Goal: Task Accomplishment & Management: Complete application form

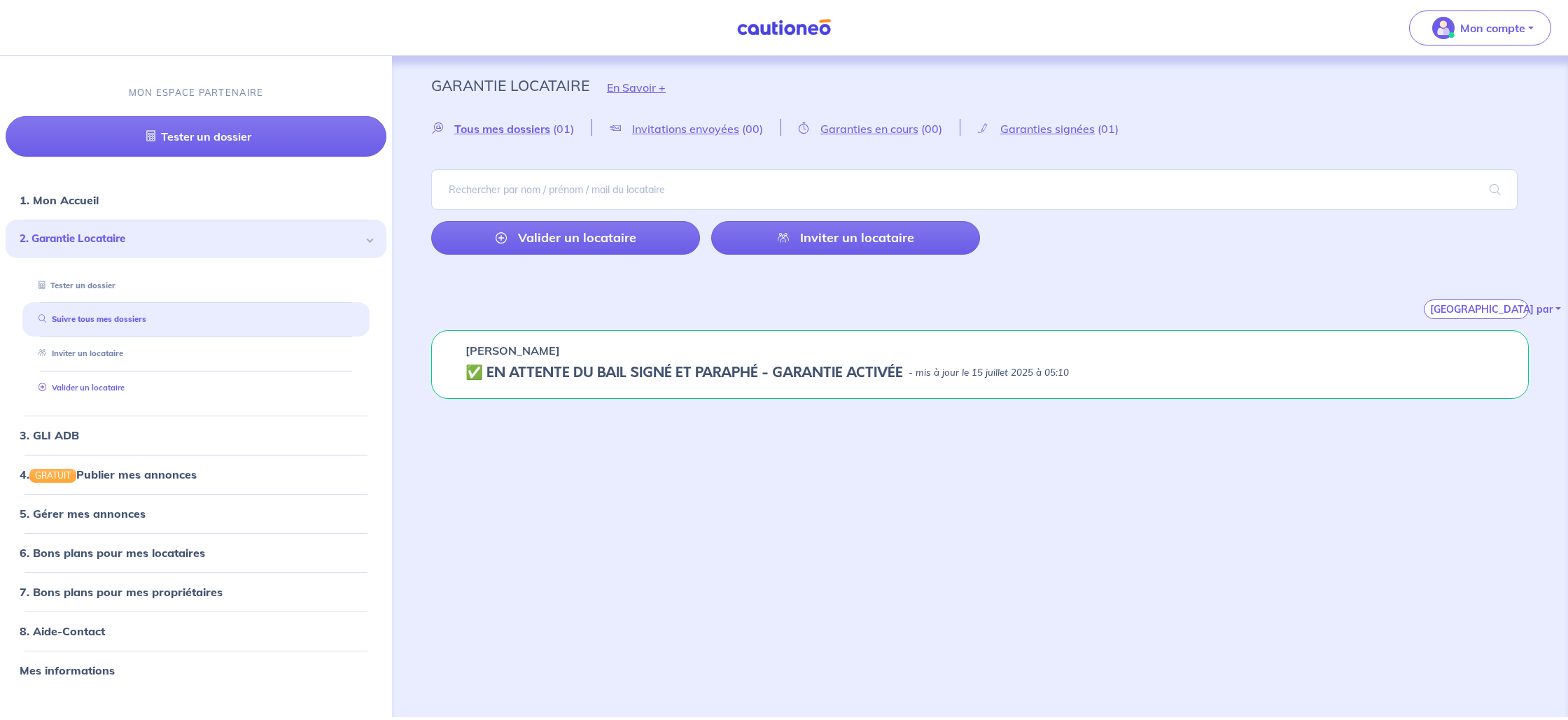
click at [117, 393] on link "Valider un locataire" at bounding box center [79, 388] width 92 height 10
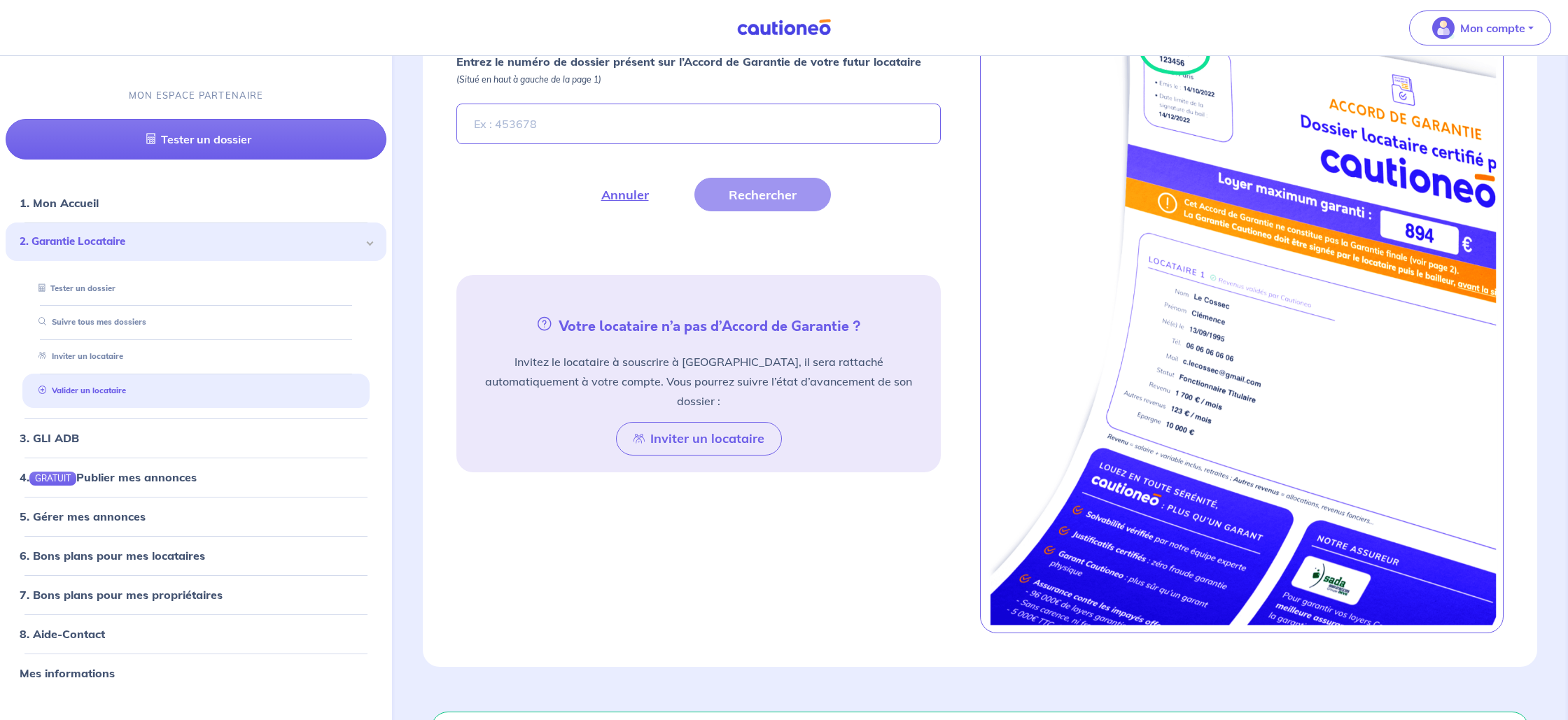
scroll to position [647, 0]
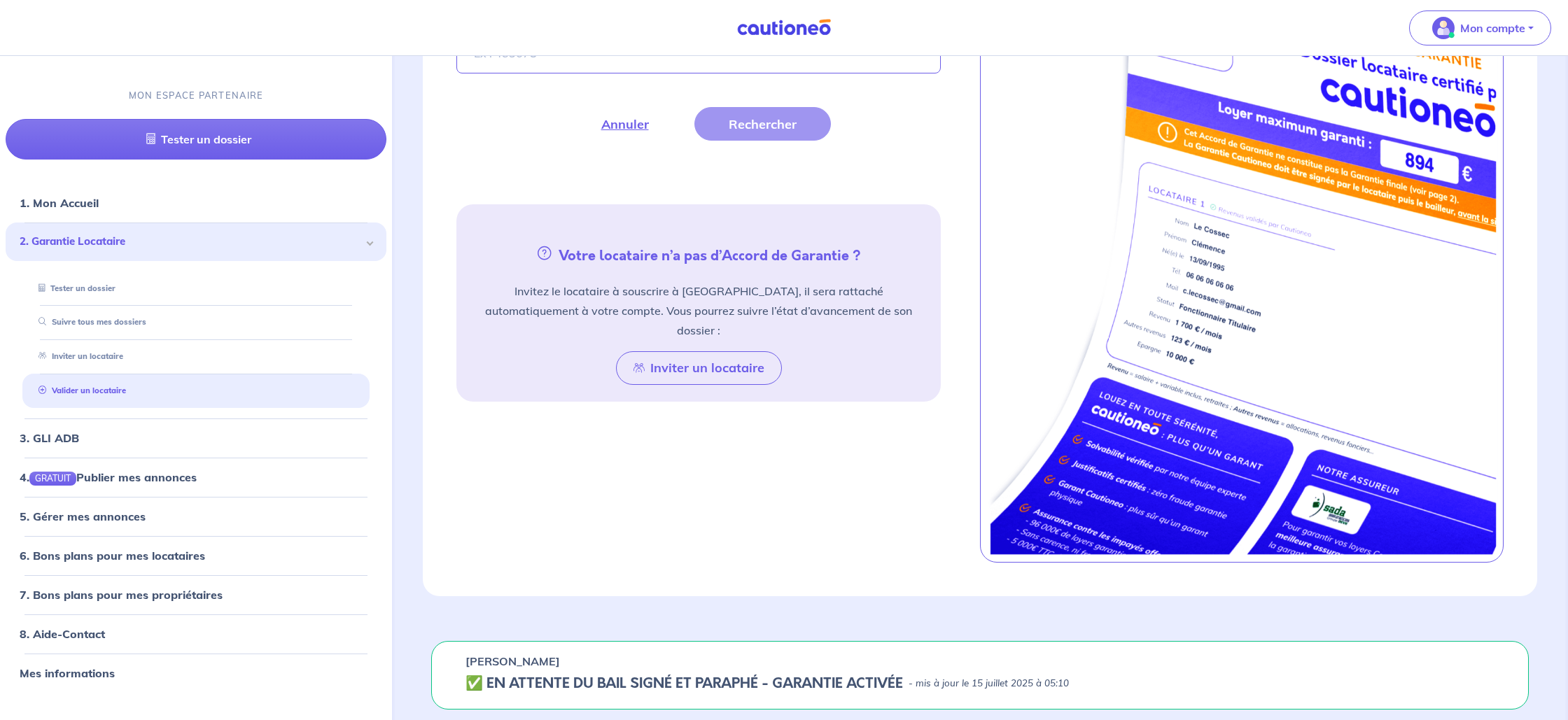
drag, startPoint x: 667, startPoint y: 668, endPoint x: 660, endPoint y: 681, distance: 14.8
click at [662, 674] on div "Sandrine FRAMBOURG ✅️️️ EN ATTENTE DU BAIL SIGNÉ ET PARAPHÉ - GARANTIE ACTIVÉE …" at bounding box center [979, 675] width 1097 height 69
drag, startPoint x: 820, startPoint y: 679, endPoint x: 1092, endPoint y: 680, distance: 272.0
click at [837, 679] on h5 "✅️️️ EN ATTENTE DU BAIL SIGNÉ ET PARAPHÉ - GARANTIE ACTIVÉE" at bounding box center [684, 684] width 437 height 17
drag, startPoint x: 1108, startPoint y: 681, endPoint x: 1165, endPoint y: 680, distance: 57.0
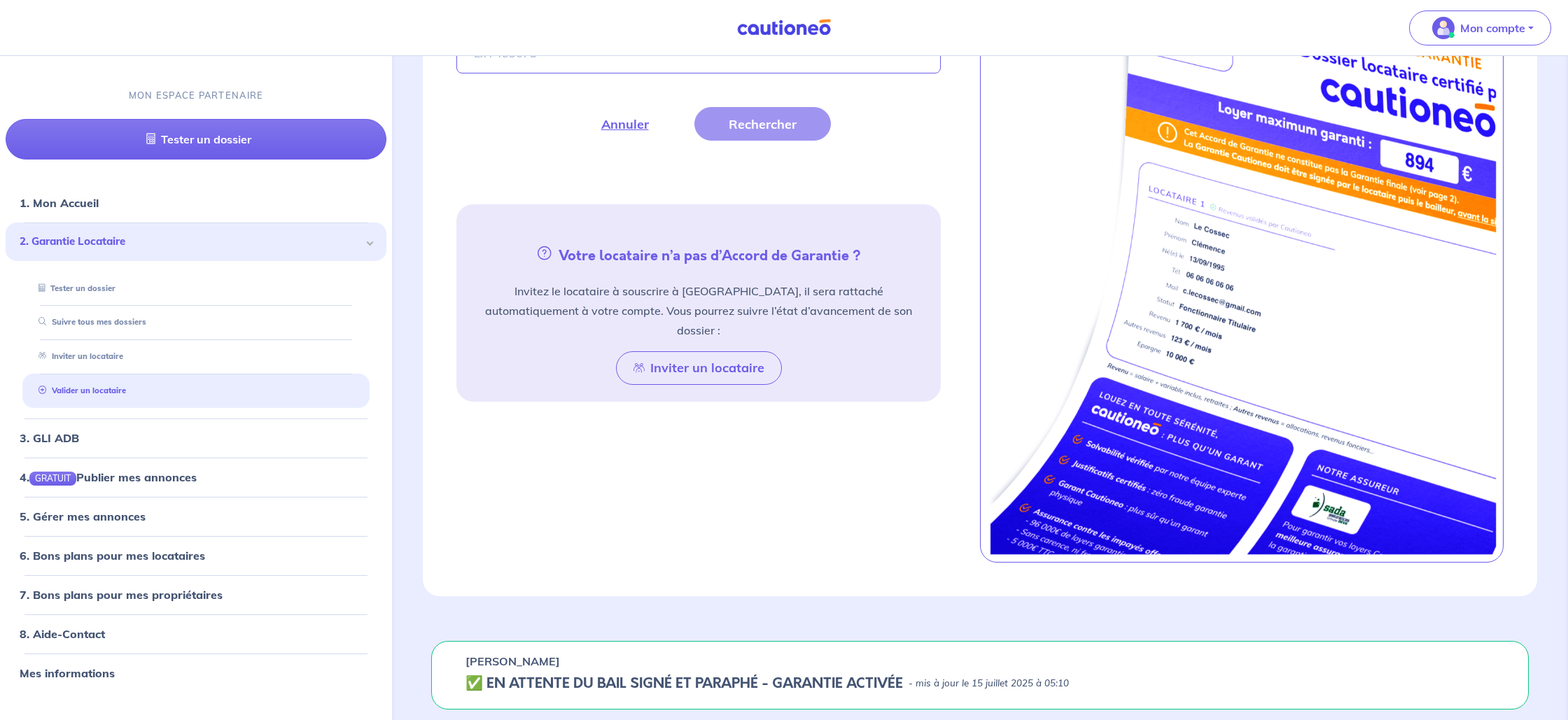
click at [1119, 681] on div "✅️️️ EN ATTENTE DU BAIL SIGNÉ ET PARAPHÉ - GARANTIE ACTIVÉE - mis à jour le 15 …" at bounding box center [980, 684] width 1029 height 17
click at [1238, 672] on div "Sandrine FRAMBOURG ✅️️️ EN ATTENTE DU BAIL SIGNÉ ET PARAPHÉ - GARANTIE ACTIVÉE …" at bounding box center [979, 675] width 1097 height 69
drag, startPoint x: 599, startPoint y: 662, endPoint x: 560, endPoint y: 660, distance: 39.1
click at [586, 661] on div "[PERSON_NAME]" at bounding box center [980, 661] width 1029 height 17
drag, startPoint x: 484, startPoint y: 678, endPoint x: 449, endPoint y: 679, distance: 35.0
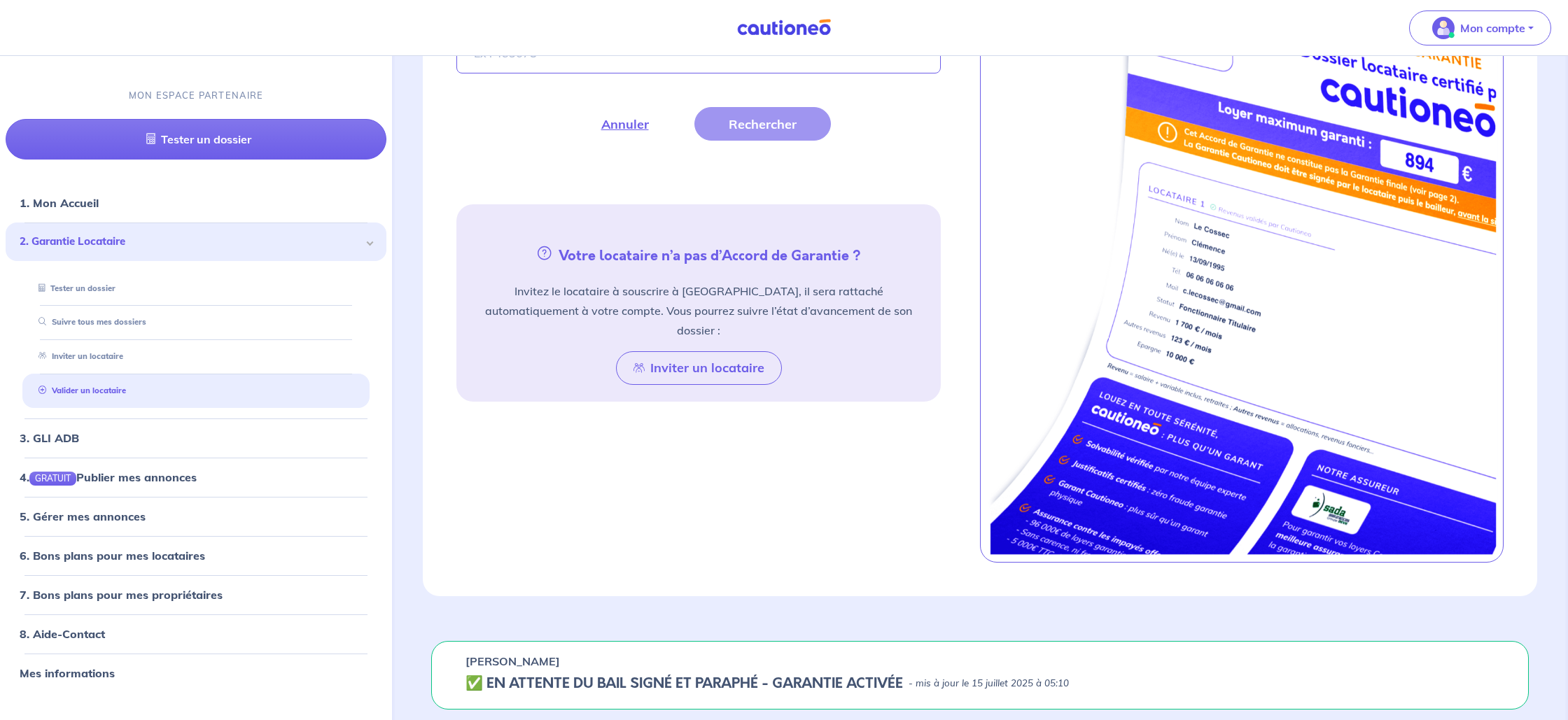
click at [477, 679] on h5 "✅️️️ EN ATTENTE DU BAIL SIGNÉ ET PARAPHÉ - GARANTIE ACTIVÉE" at bounding box center [684, 684] width 437 height 17
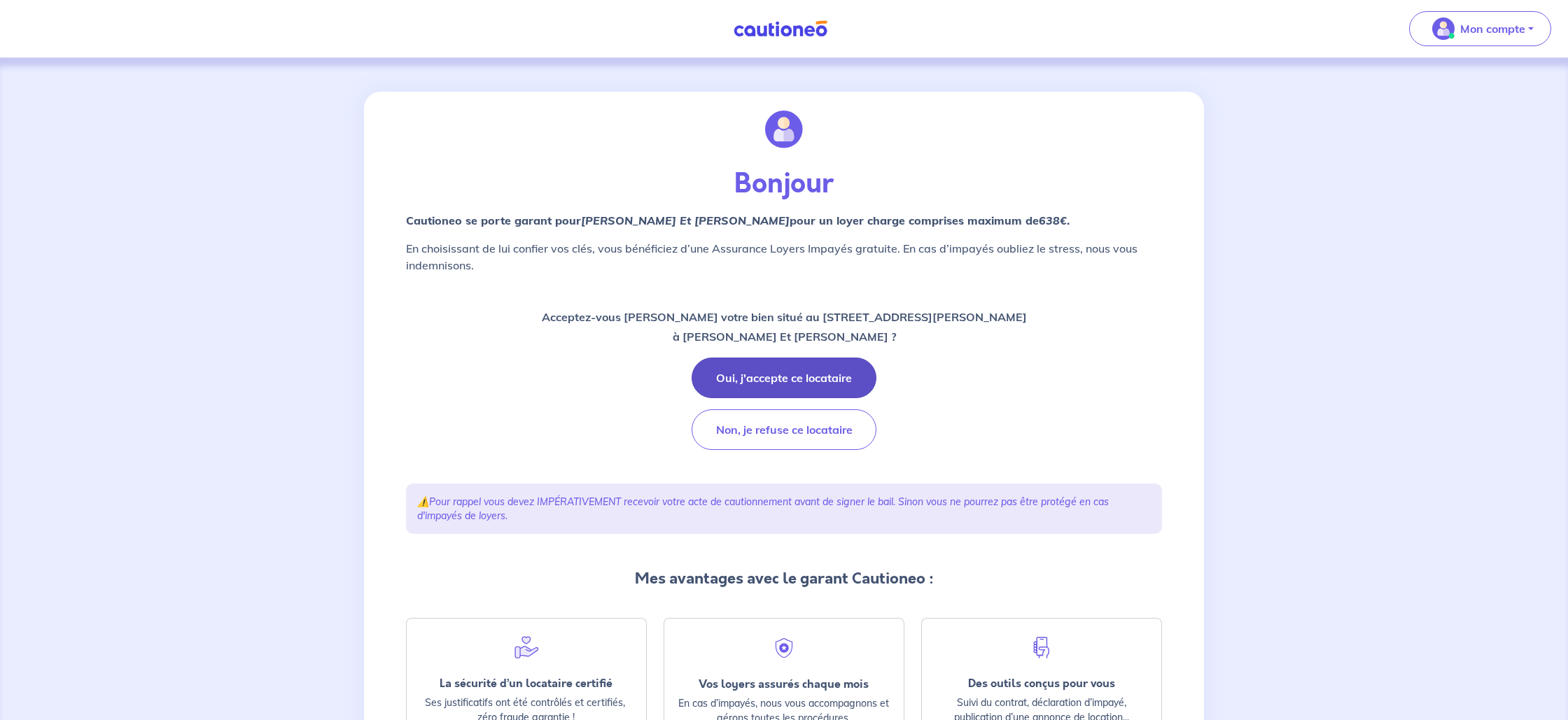
click at [762, 381] on button "Oui, j'accepte ce locataire" at bounding box center [783, 378] width 184 height 41
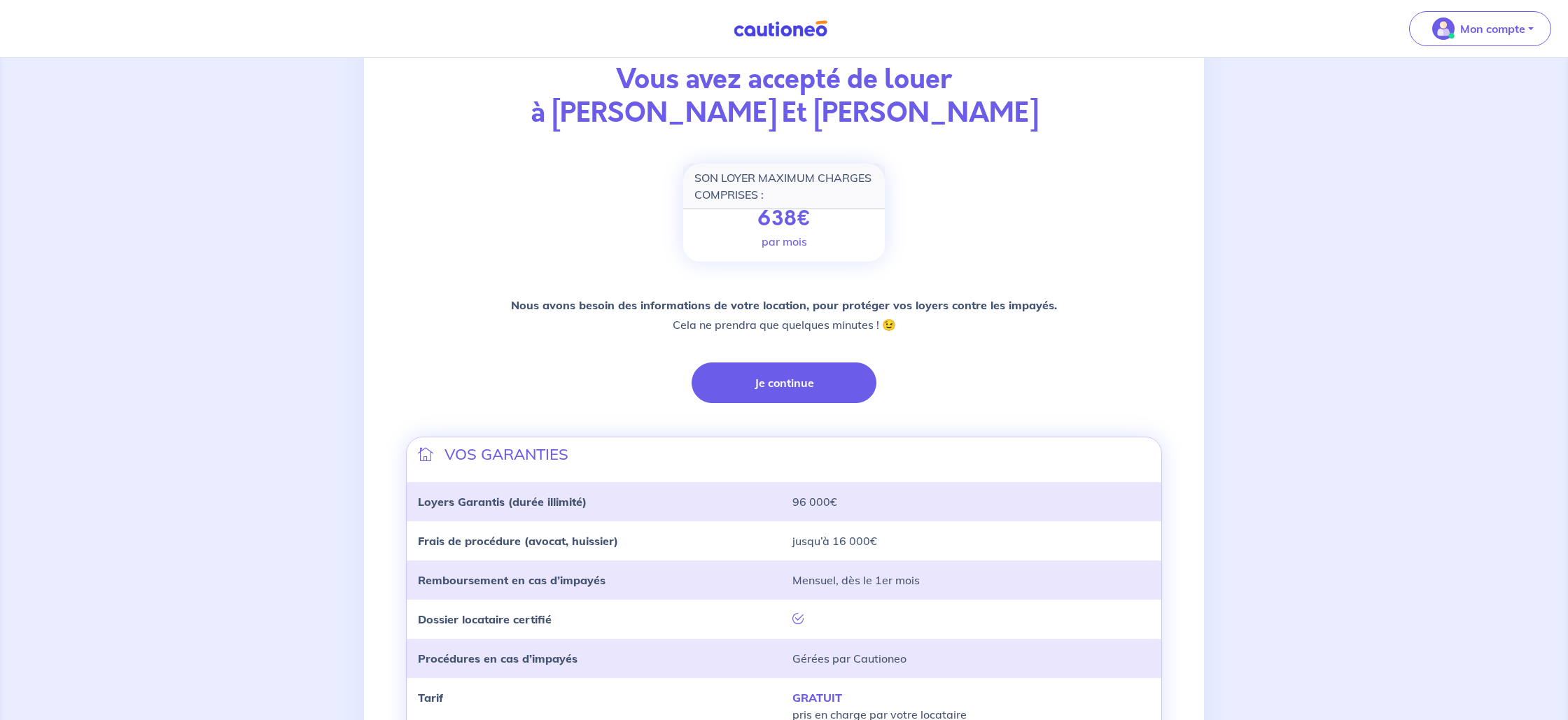
scroll to position [143, 0]
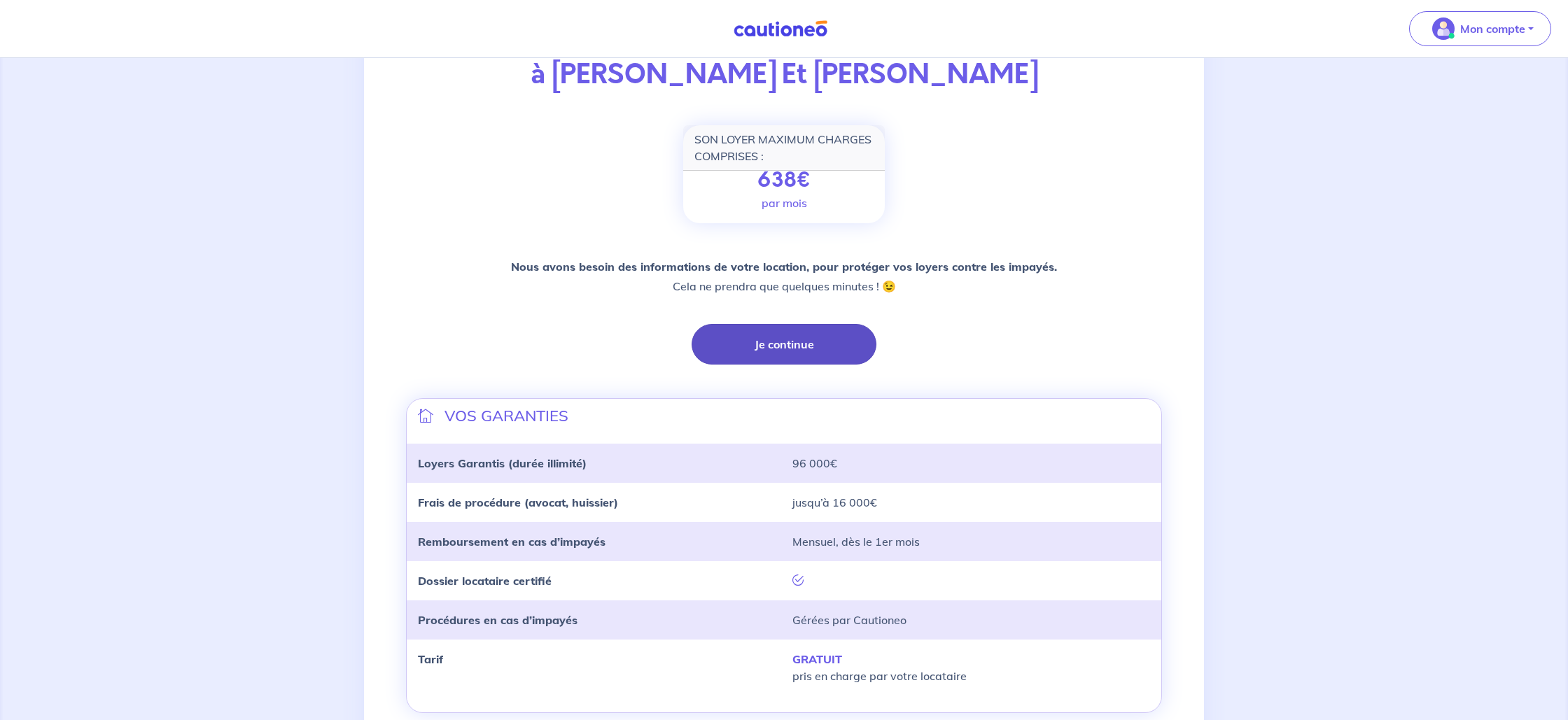
click at [780, 346] on button "Je continue" at bounding box center [783, 344] width 184 height 41
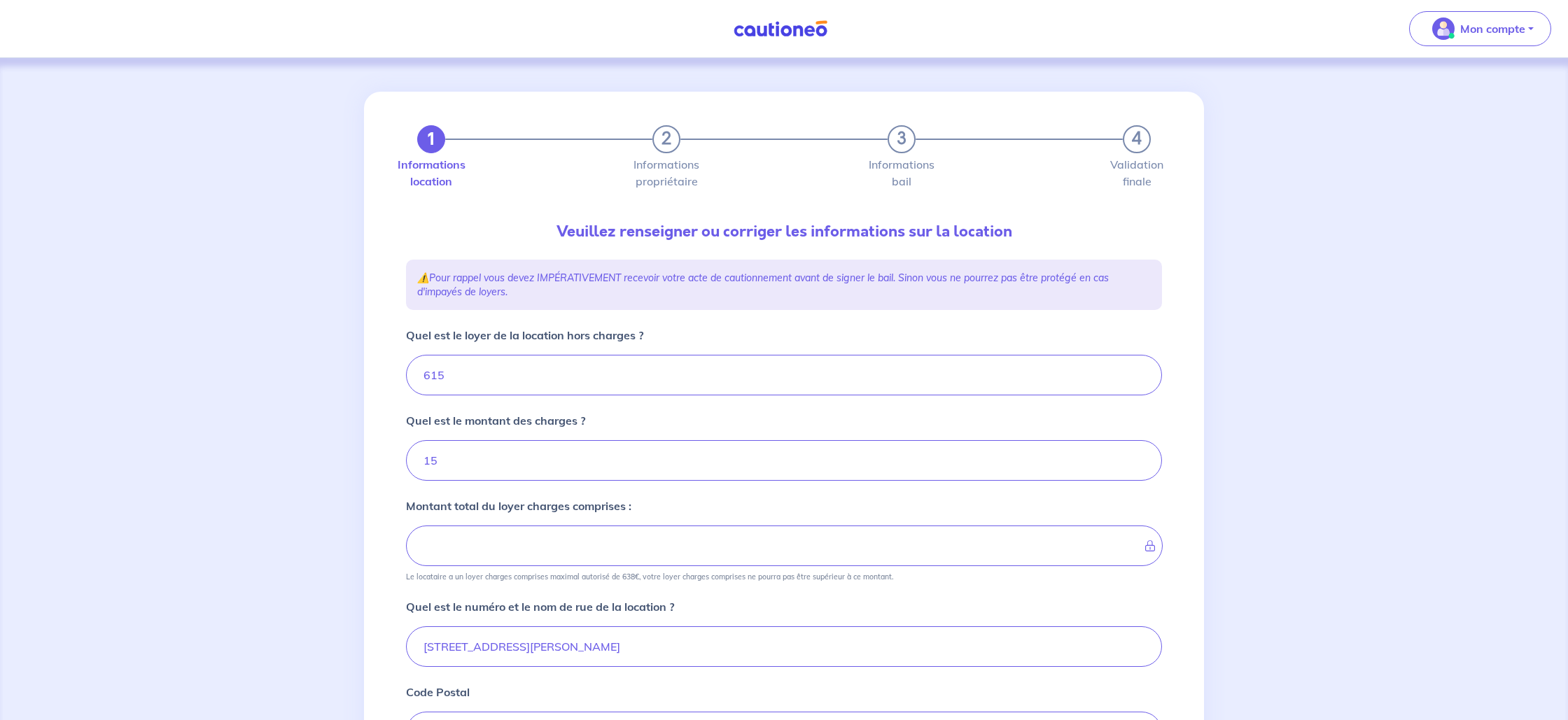
type input "630"
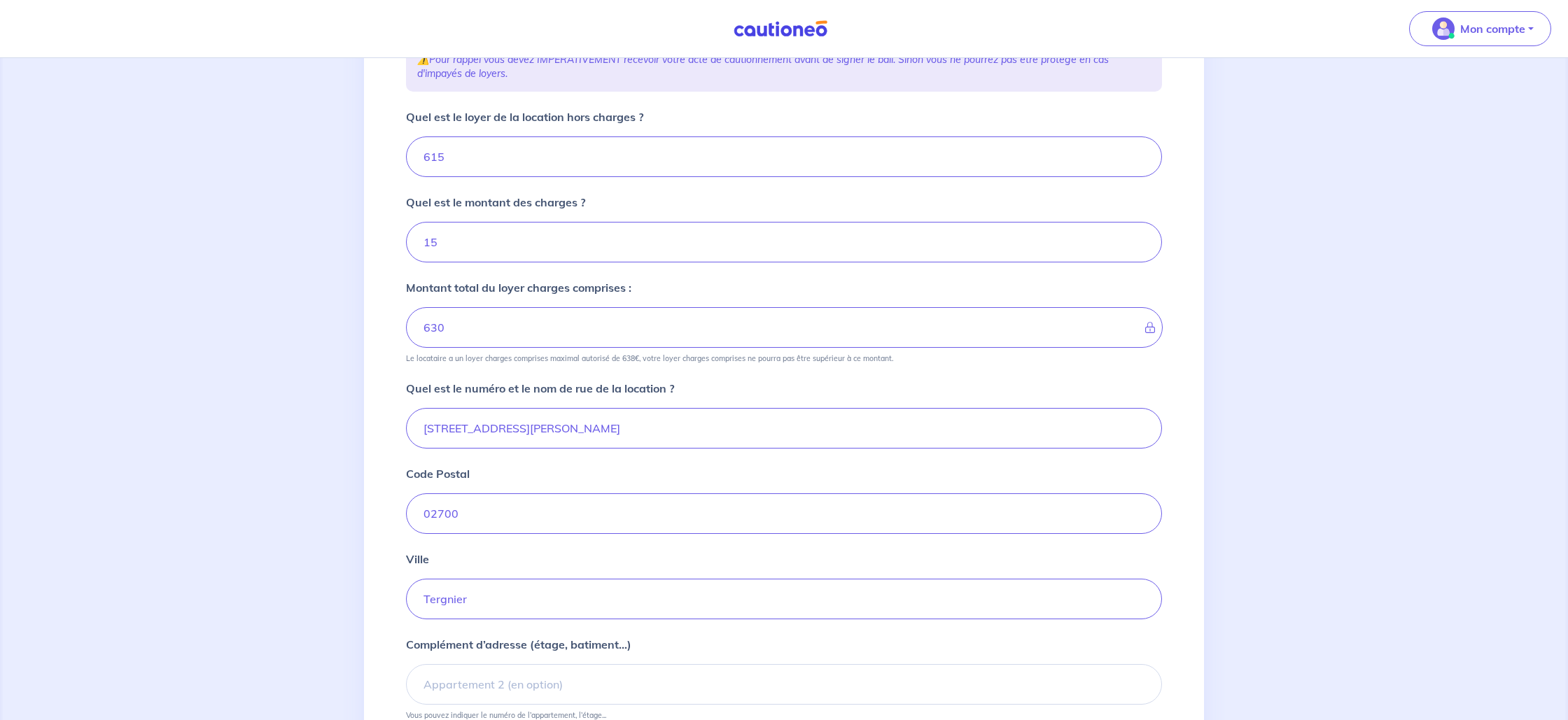
scroll to position [354, 0]
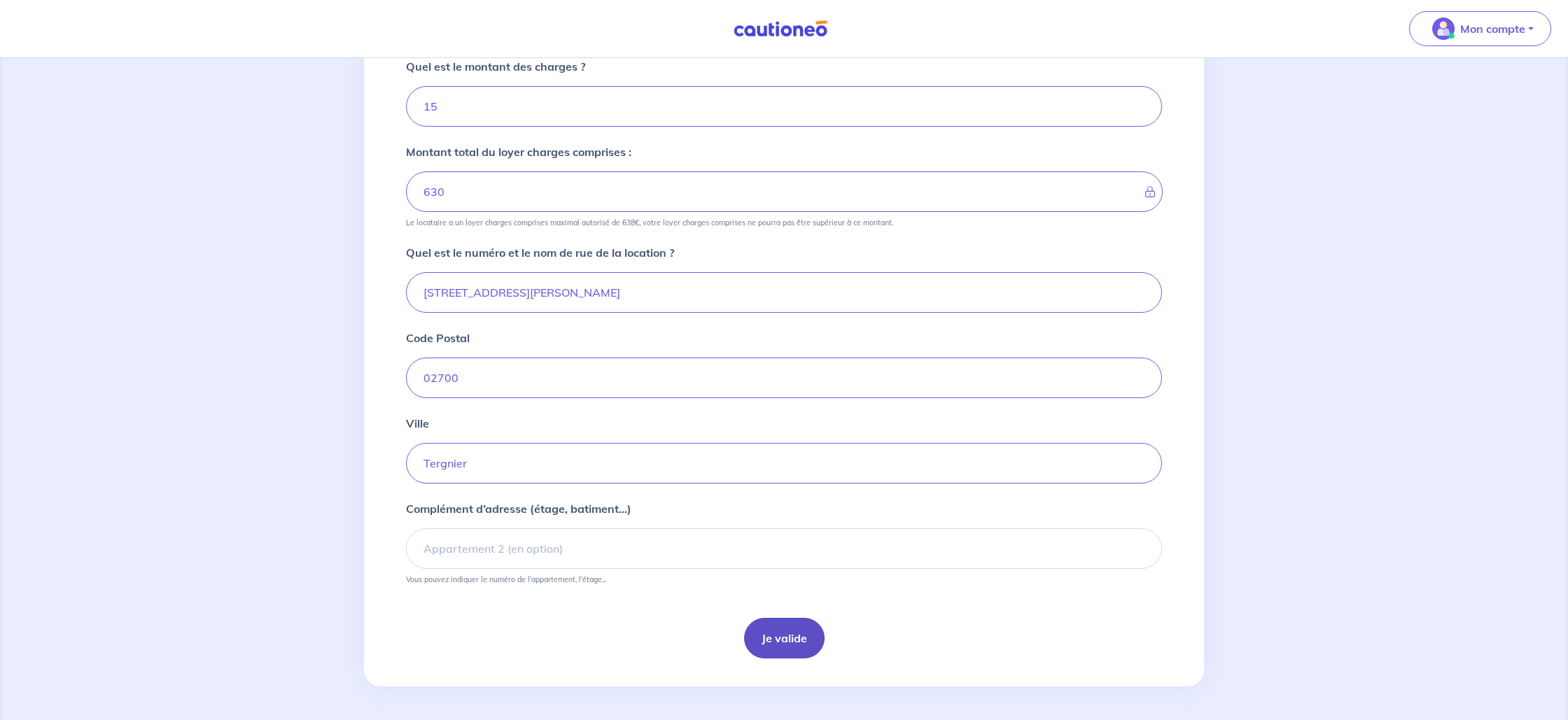
click at [768, 633] on button "Je valide" at bounding box center [784, 637] width 80 height 41
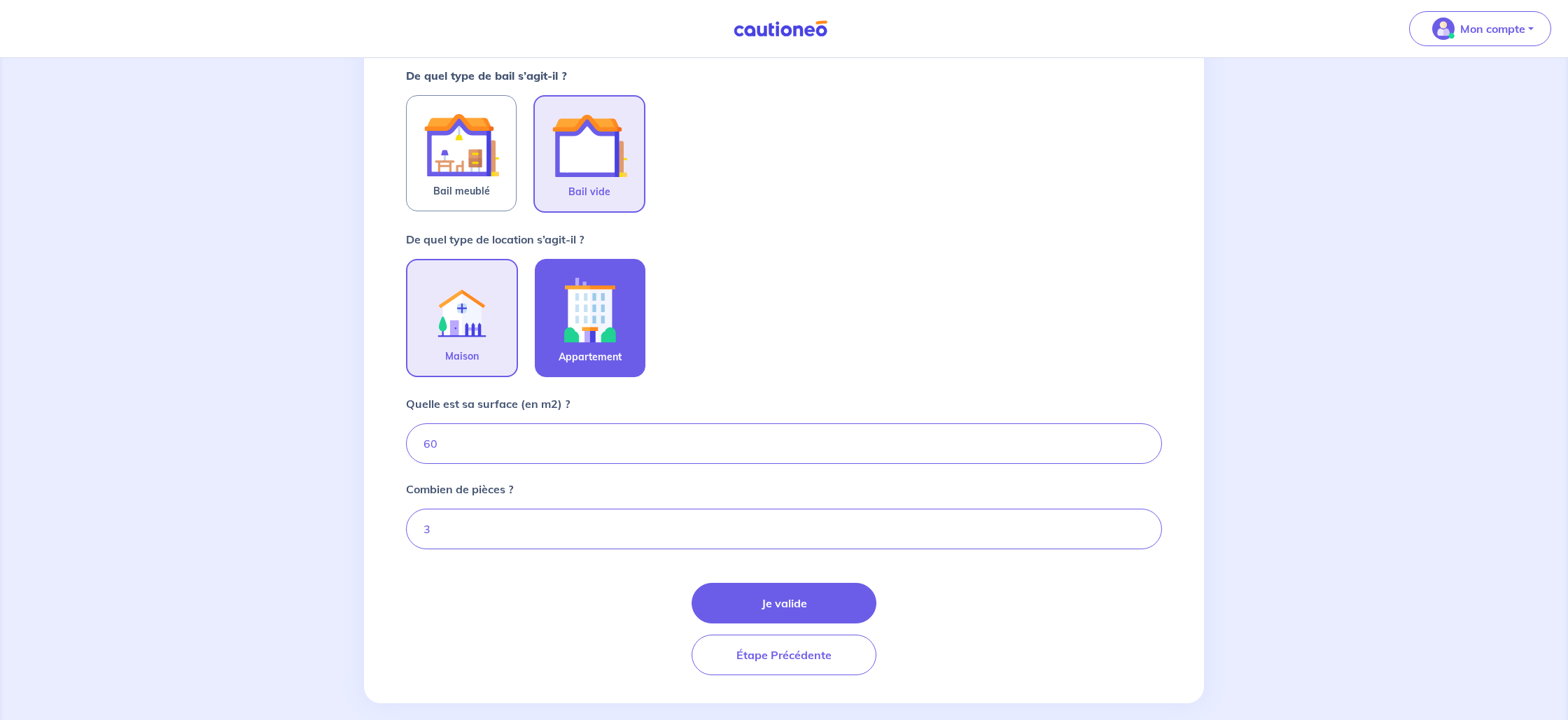
scroll to position [276, 0]
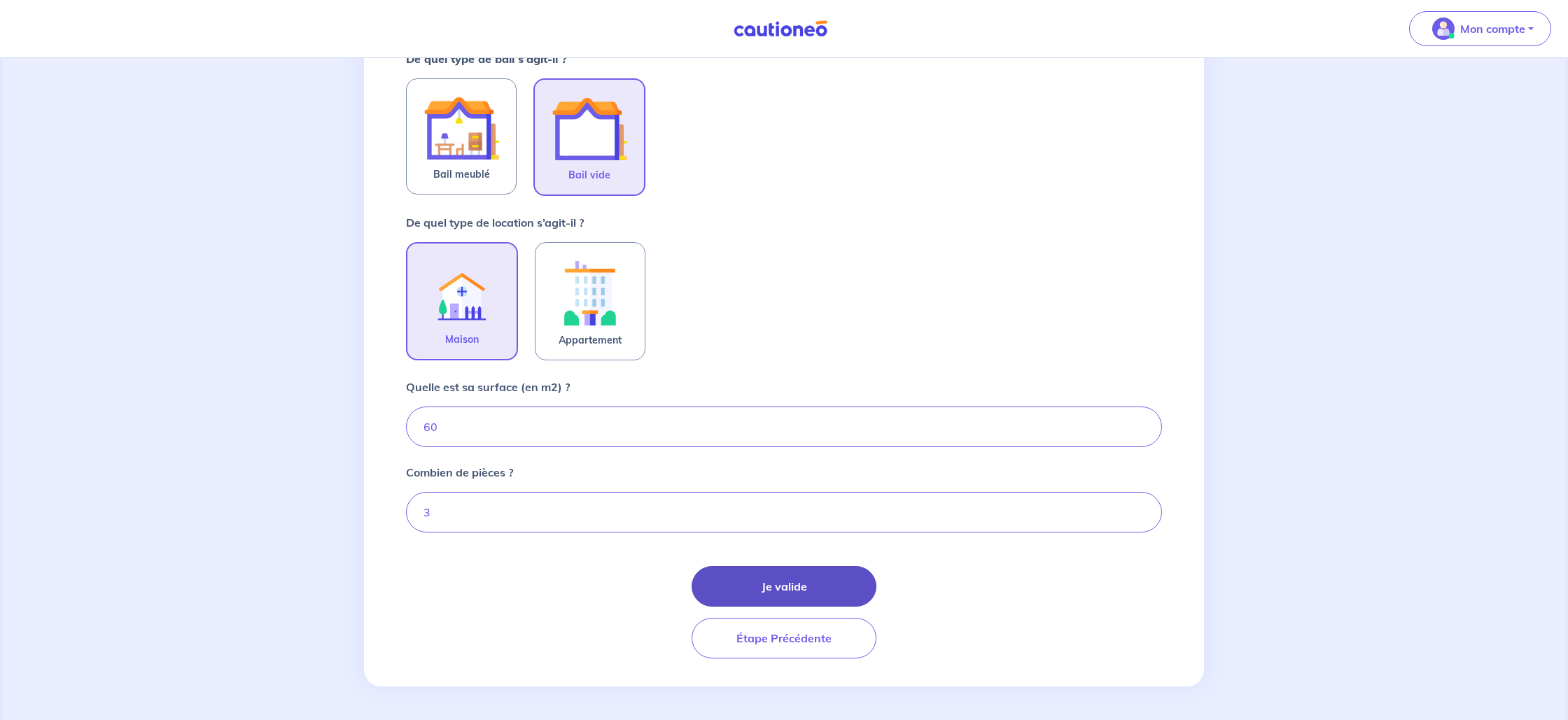
click at [772, 591] on button "Je valide" at bounding box center [783, 586] width 184 height 41
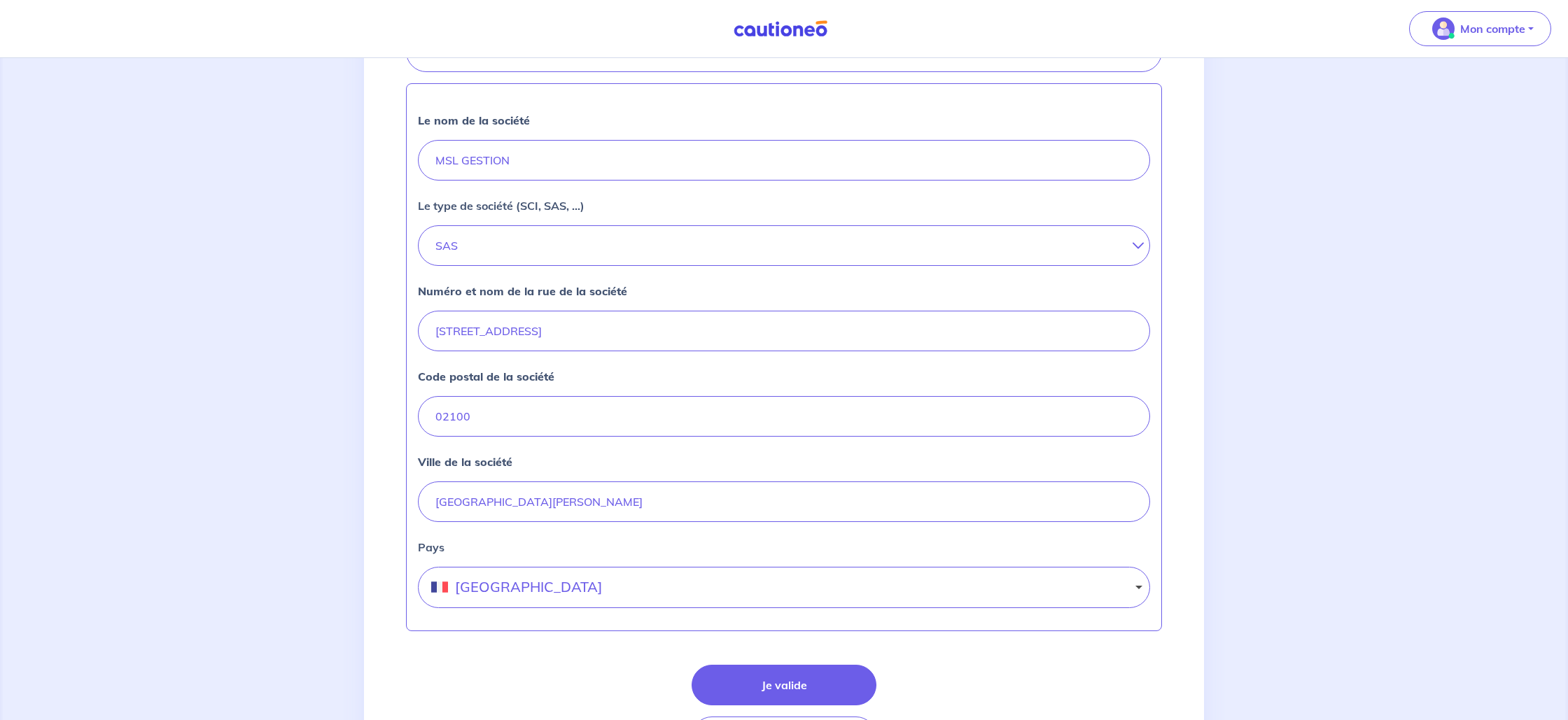
scroll to position [427, 0]
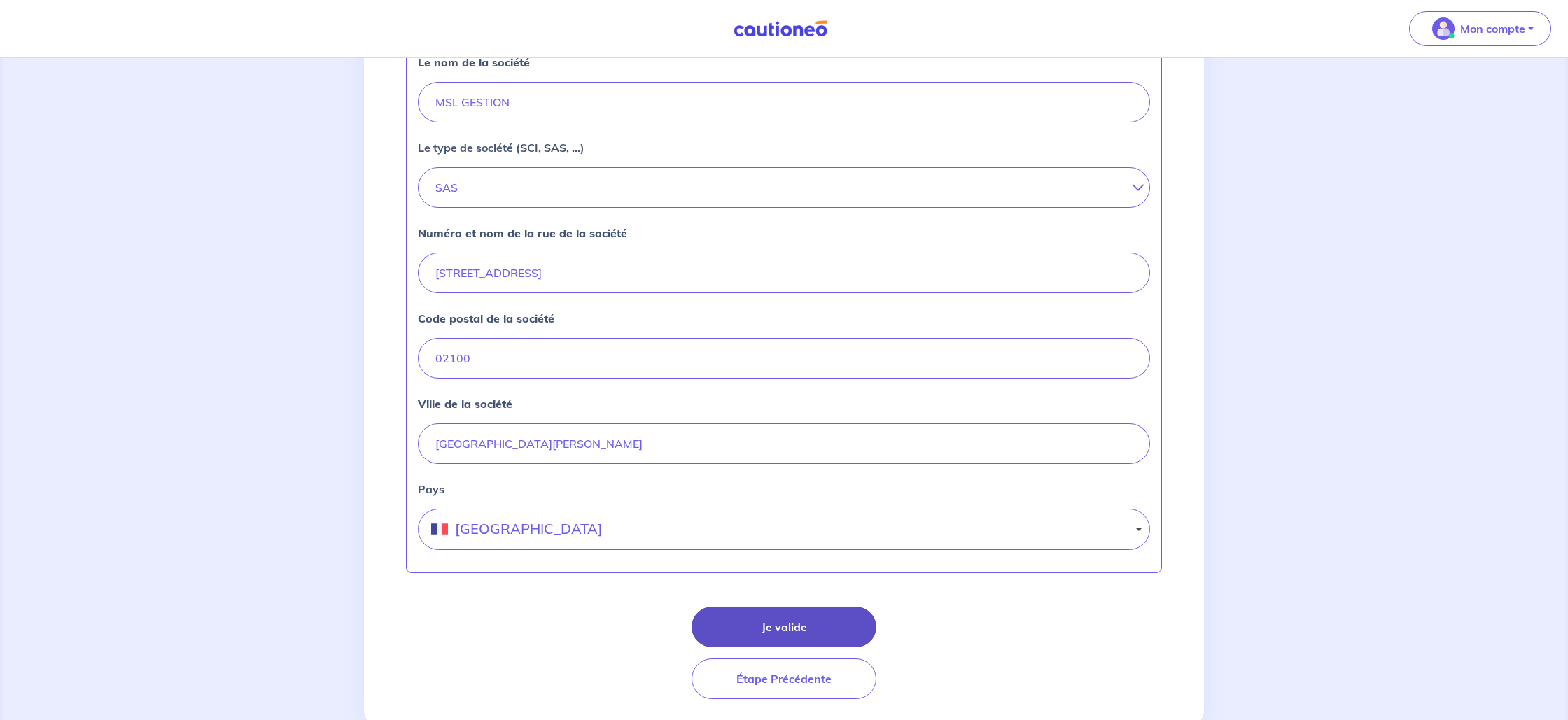
click at [802, 631] on button "Je valide" at bounding box center [783, 627] width 184 height 41
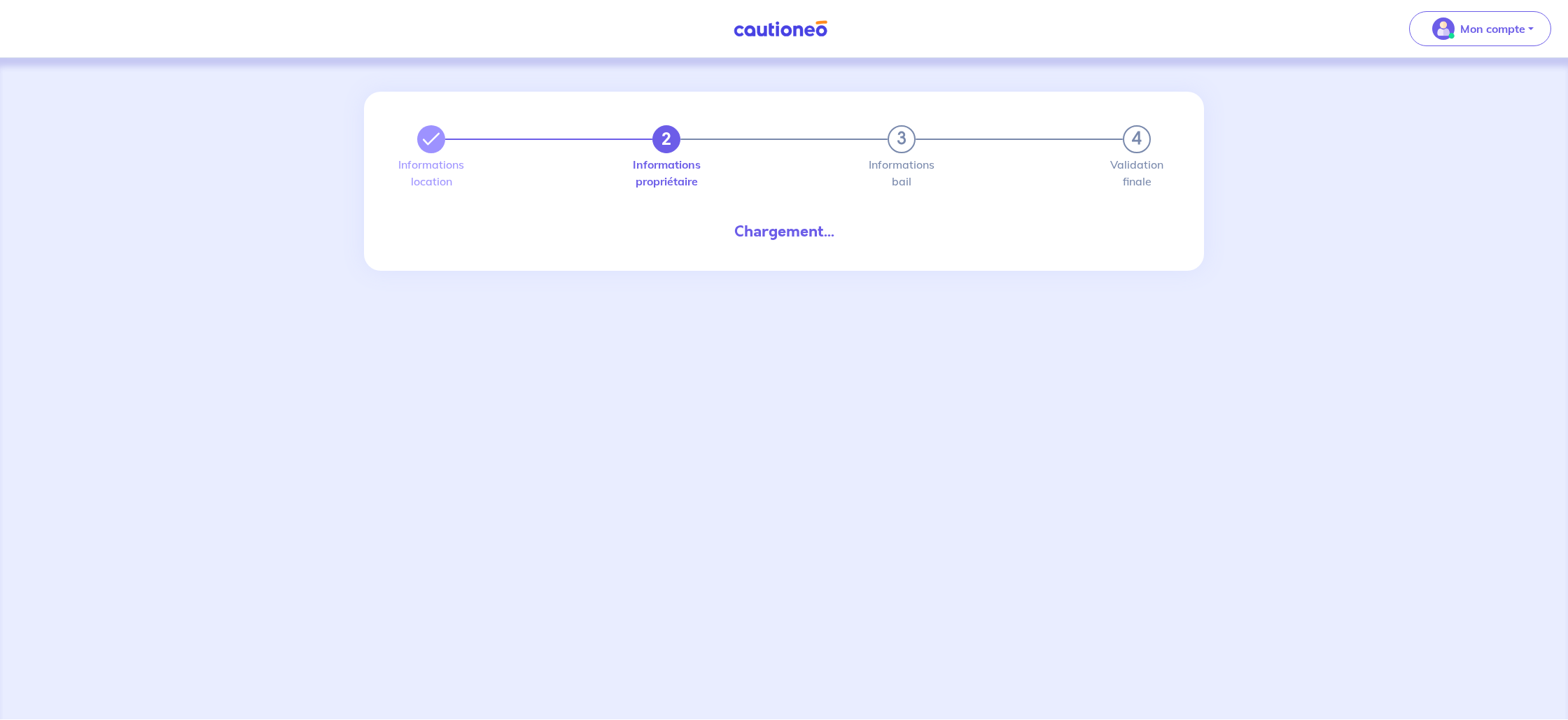
select select "FR"
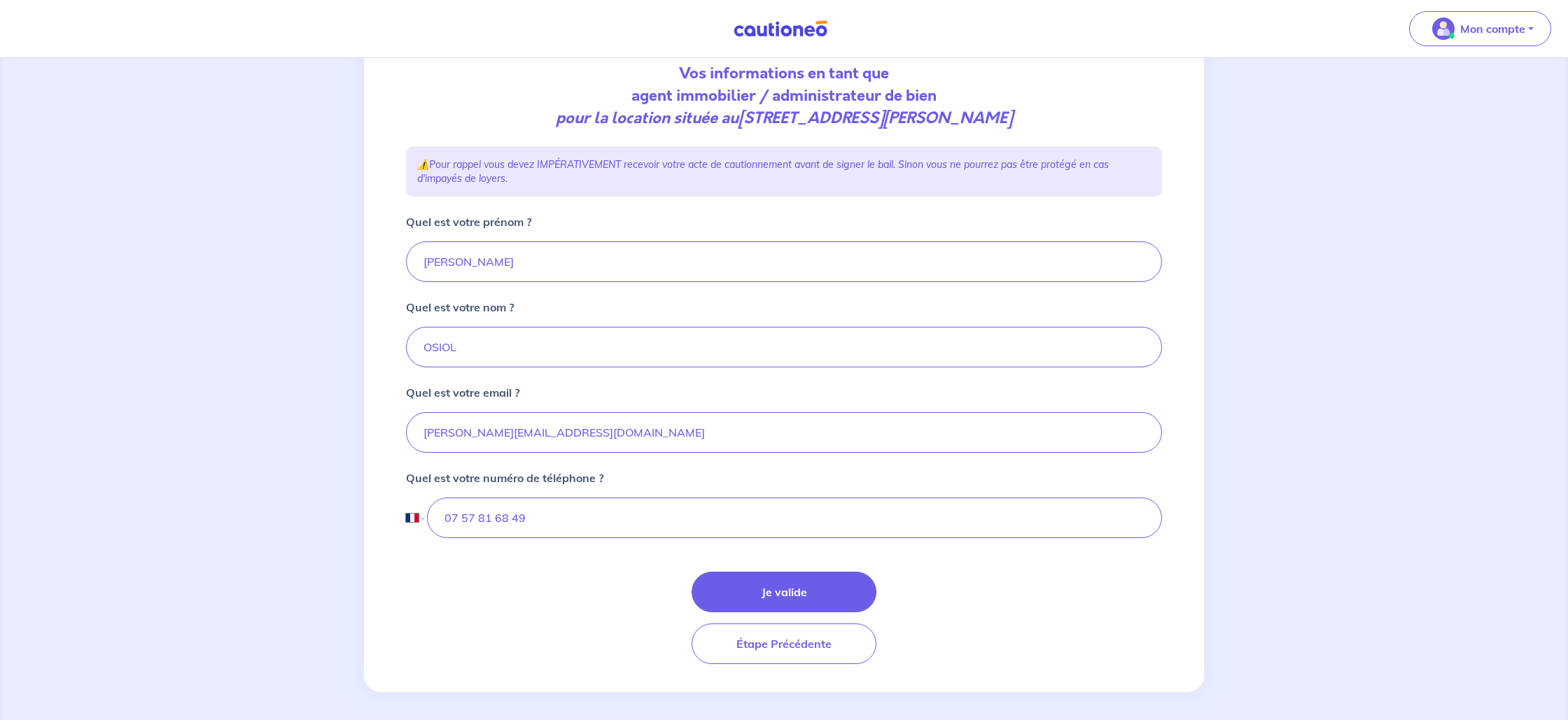
scroll to position [164, 0]
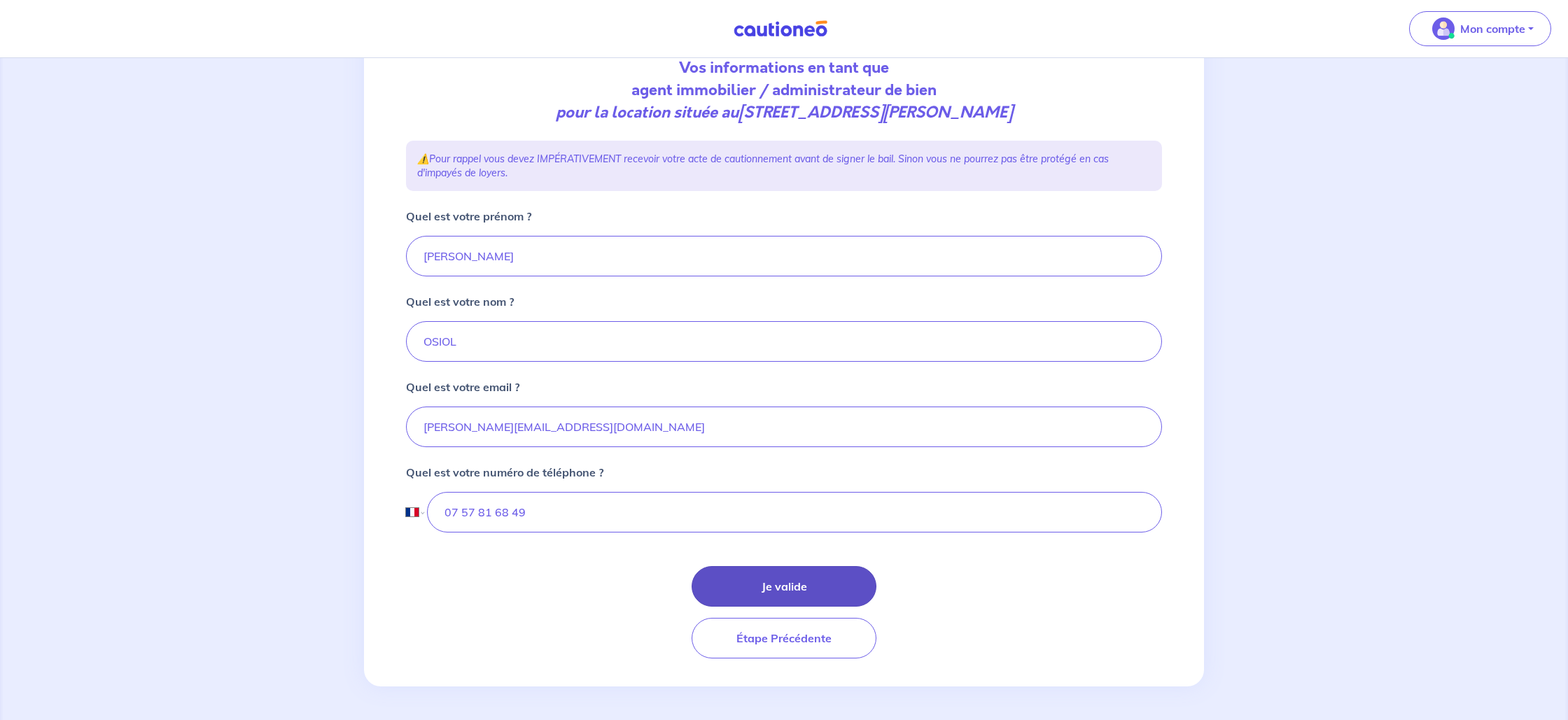
click at [774, 581] on button "Je valide" at bounding box center [783, 586] width 184 height 41
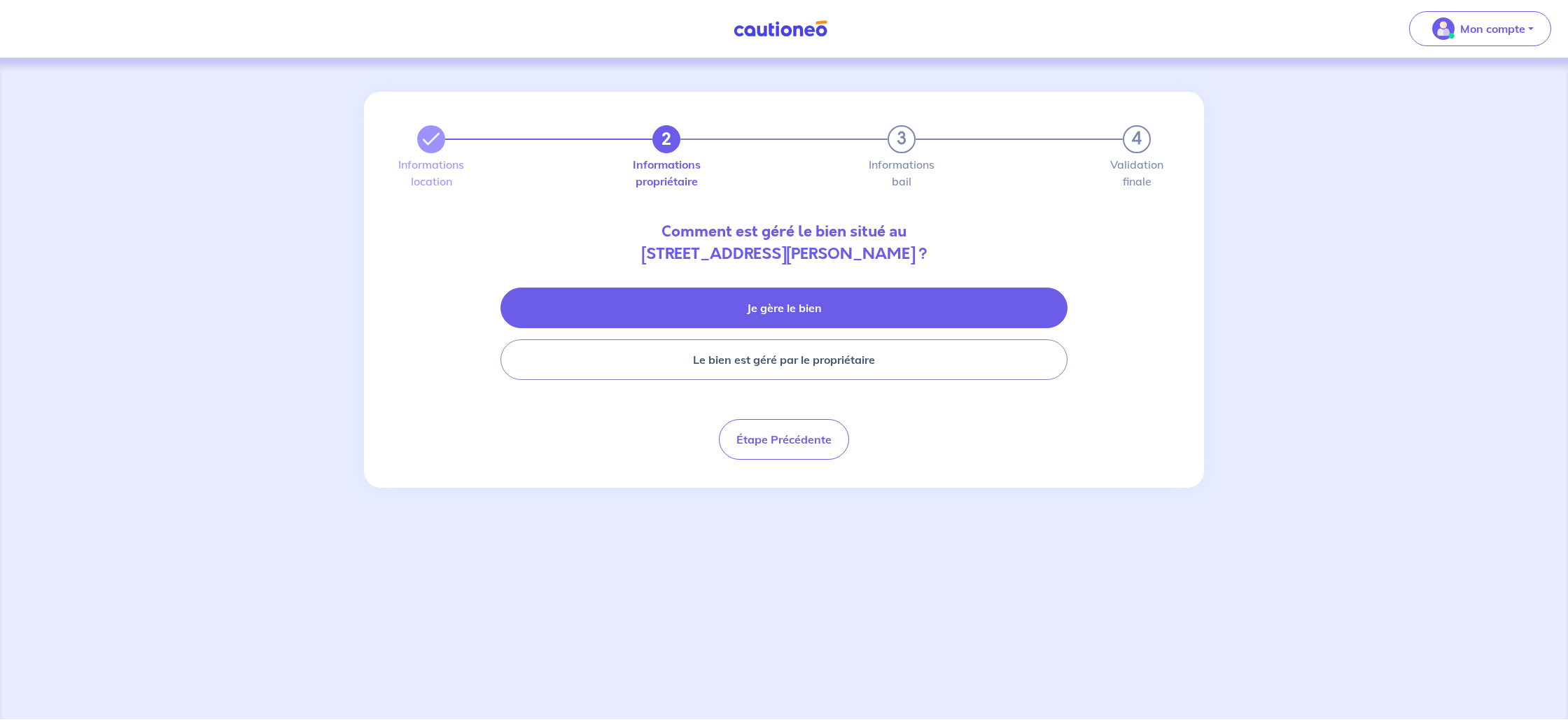
click at [814, 298] on button "Je gère le bien" at bounding box center [784, 308] width 567 height 41
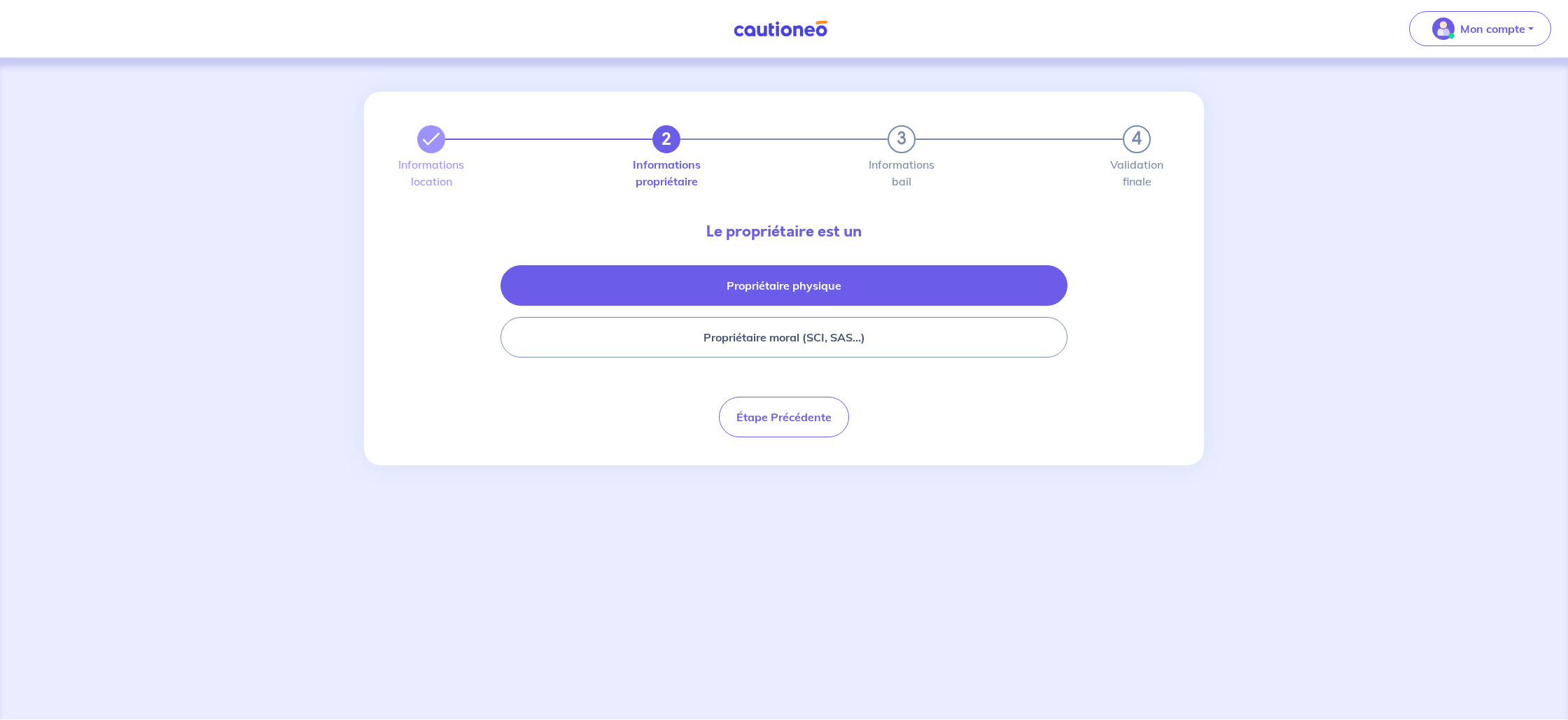
click at [790, 285] on button "Propriétaire physique" at bounding box center [784, 285] width 567 height 41
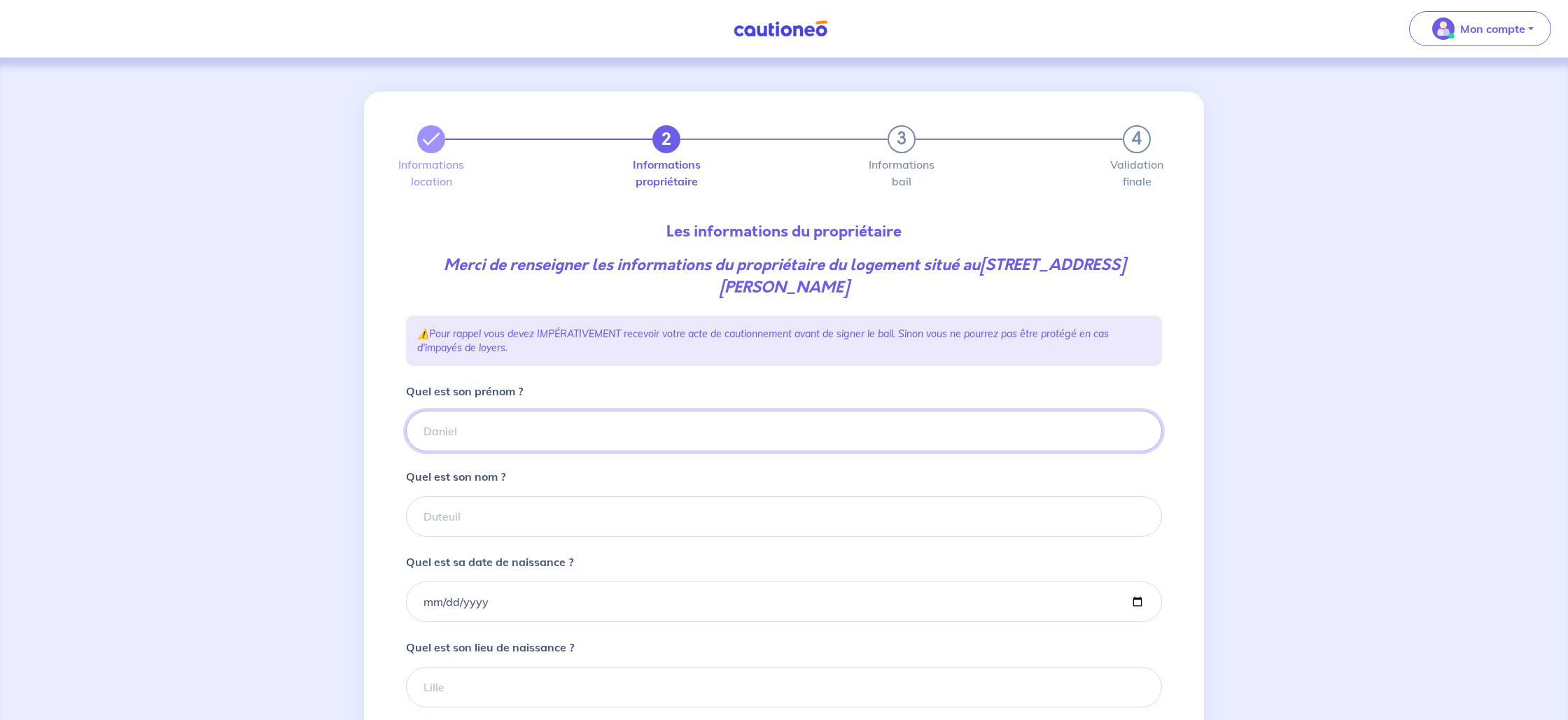
click at [508, 439] on input "Quel est son prénom ?" at bounding box center [784, 431] width 756 height 41
type input "Mathieu"
type input "KISS"
type input "1991-09-17"
click at [484, 678] on input "Quel est son lieu de naissance ?" at bounding box center [784, 687] width 756 height 41
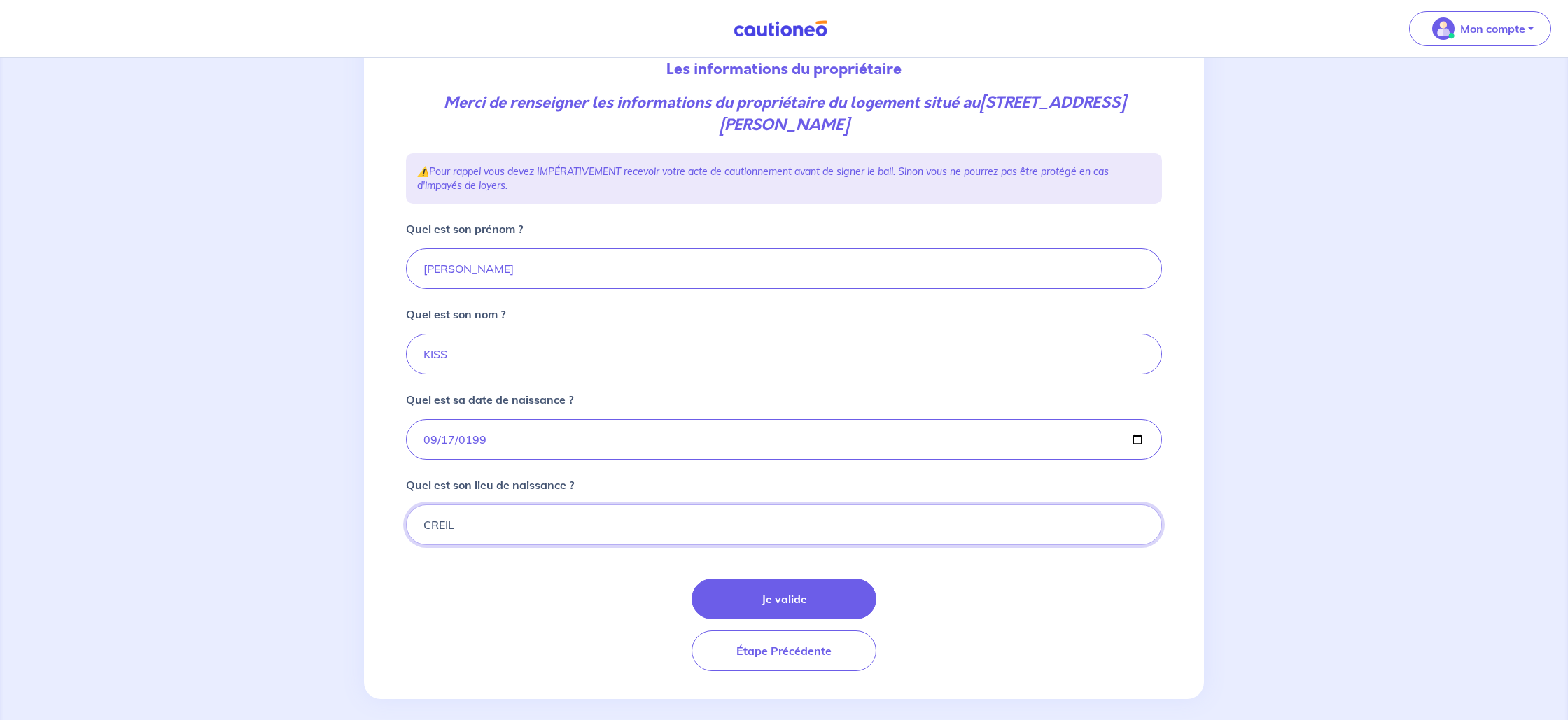
scroll to position [175, 0]
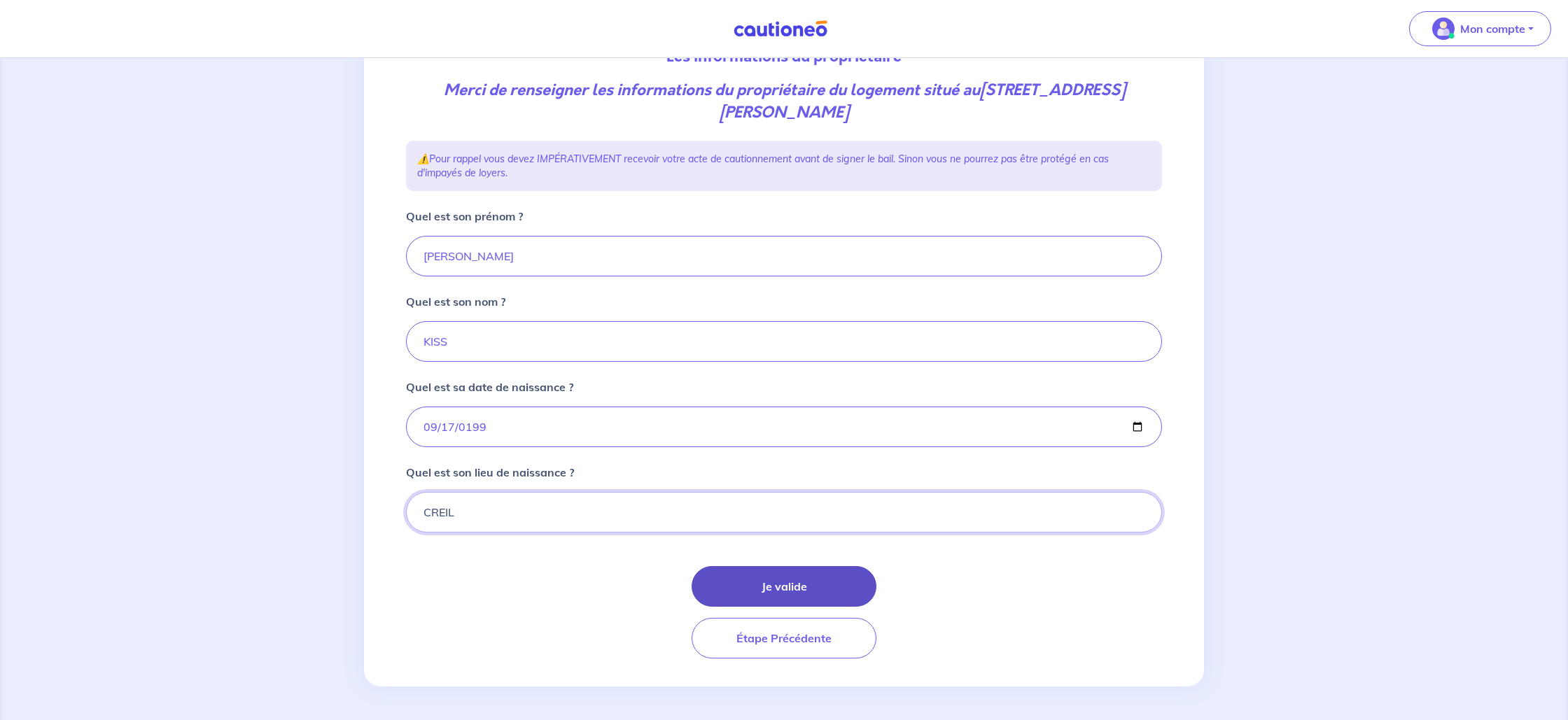
type input "CREIL"
click at [782, 578] on button "Je valide" at bounding box center [783, 586] width 184 height 41
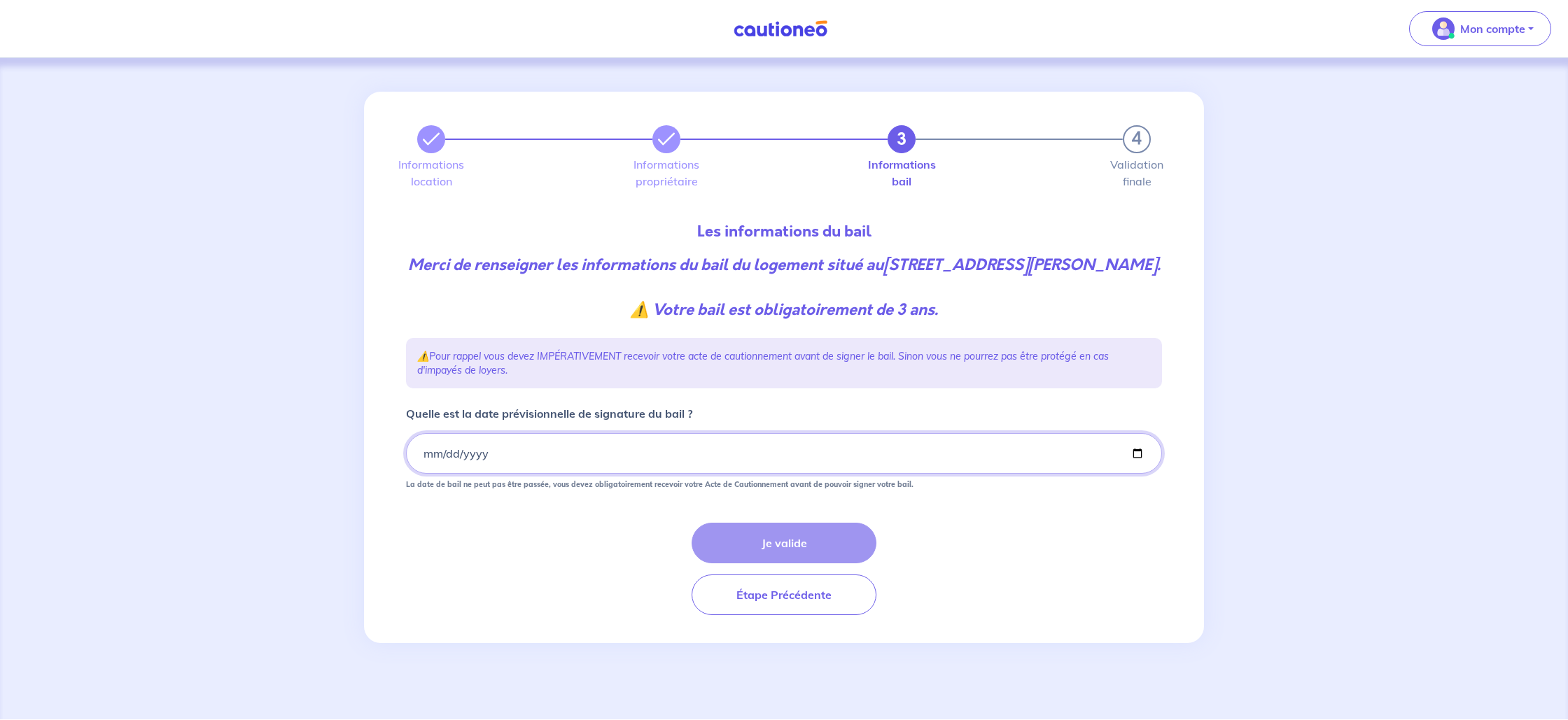
click at [637, 470] on input "Quelle est la date prévisionnelle de signature du bail ?" at bounding box center [784, 453] width 756 height 41
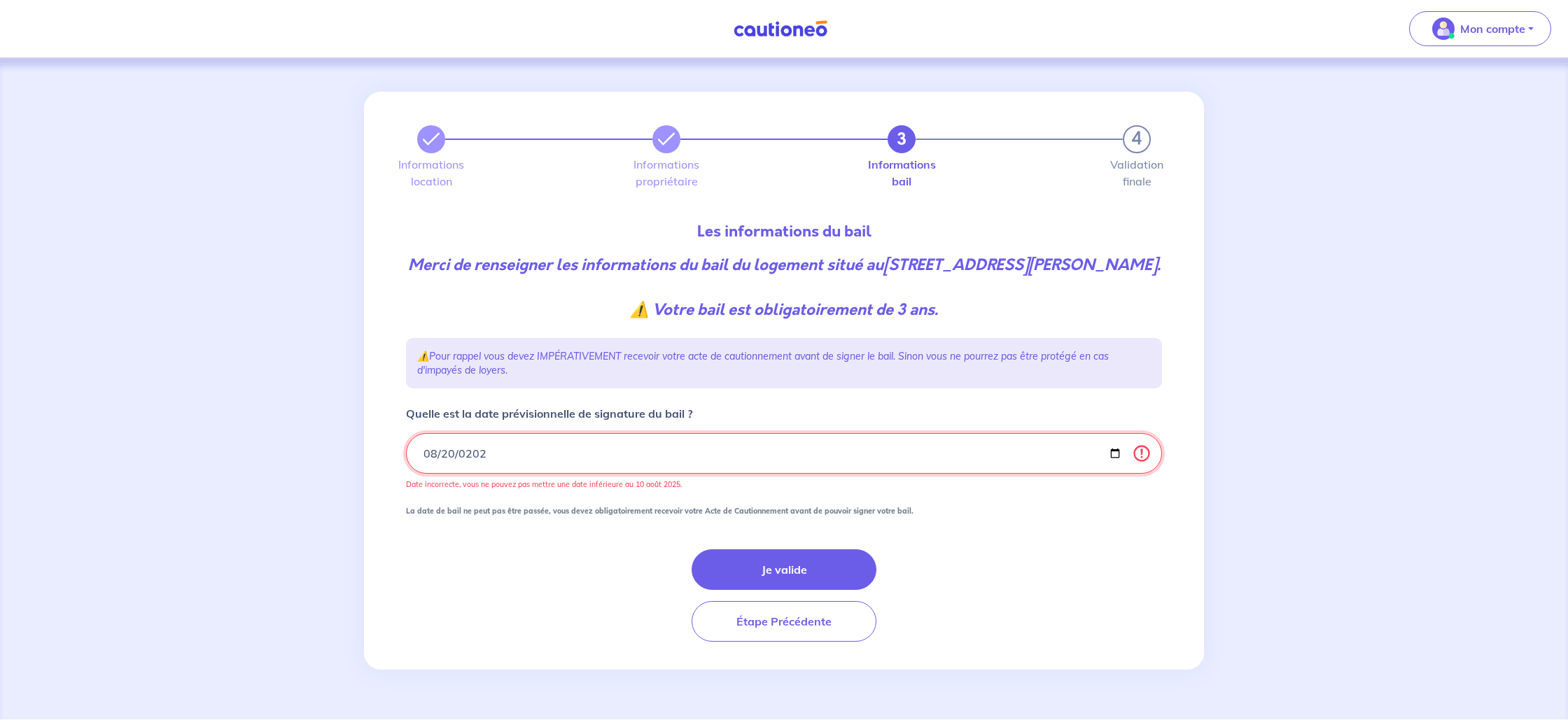
type input "2025-08-20"
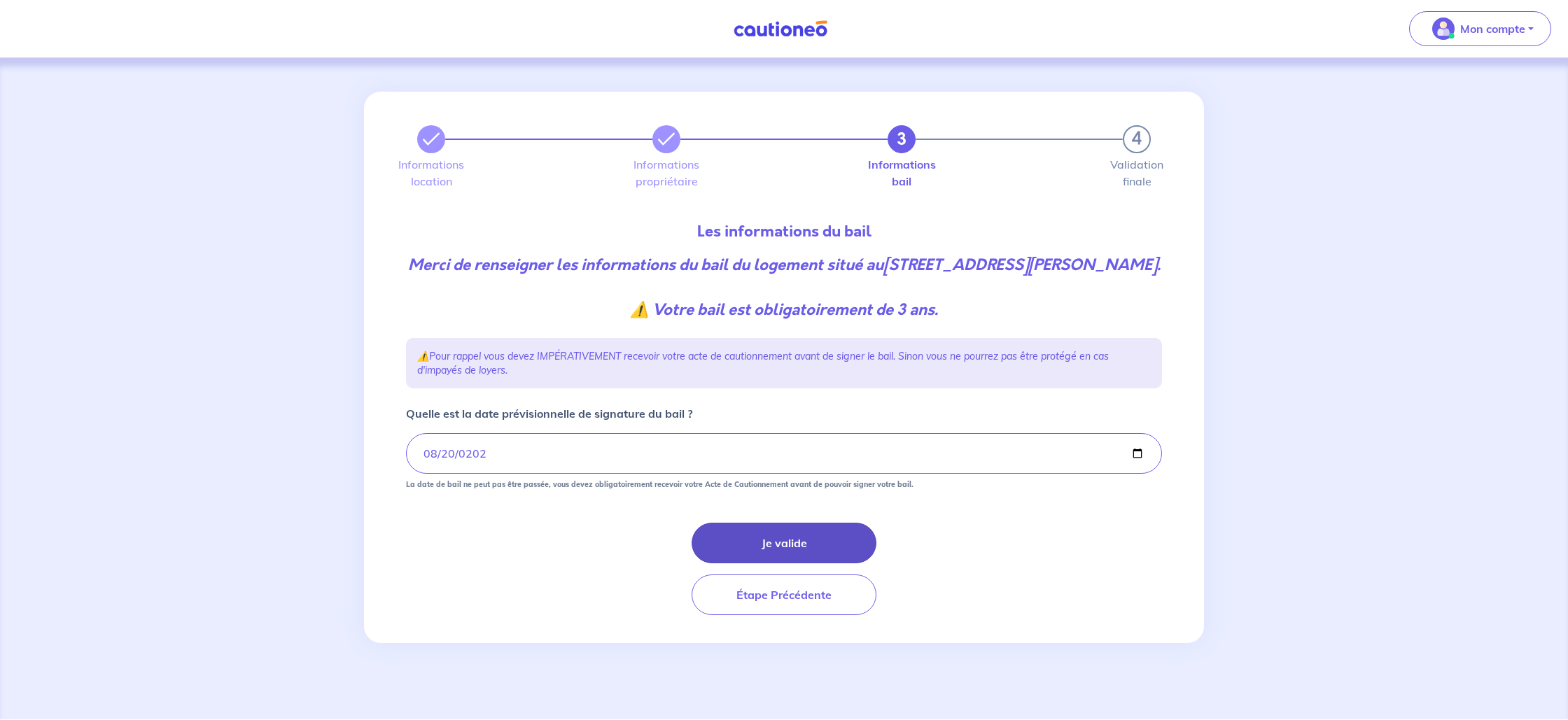
click at [749, 563] on button "Je valide" at bounding box center [783, 542] width 184 height 41
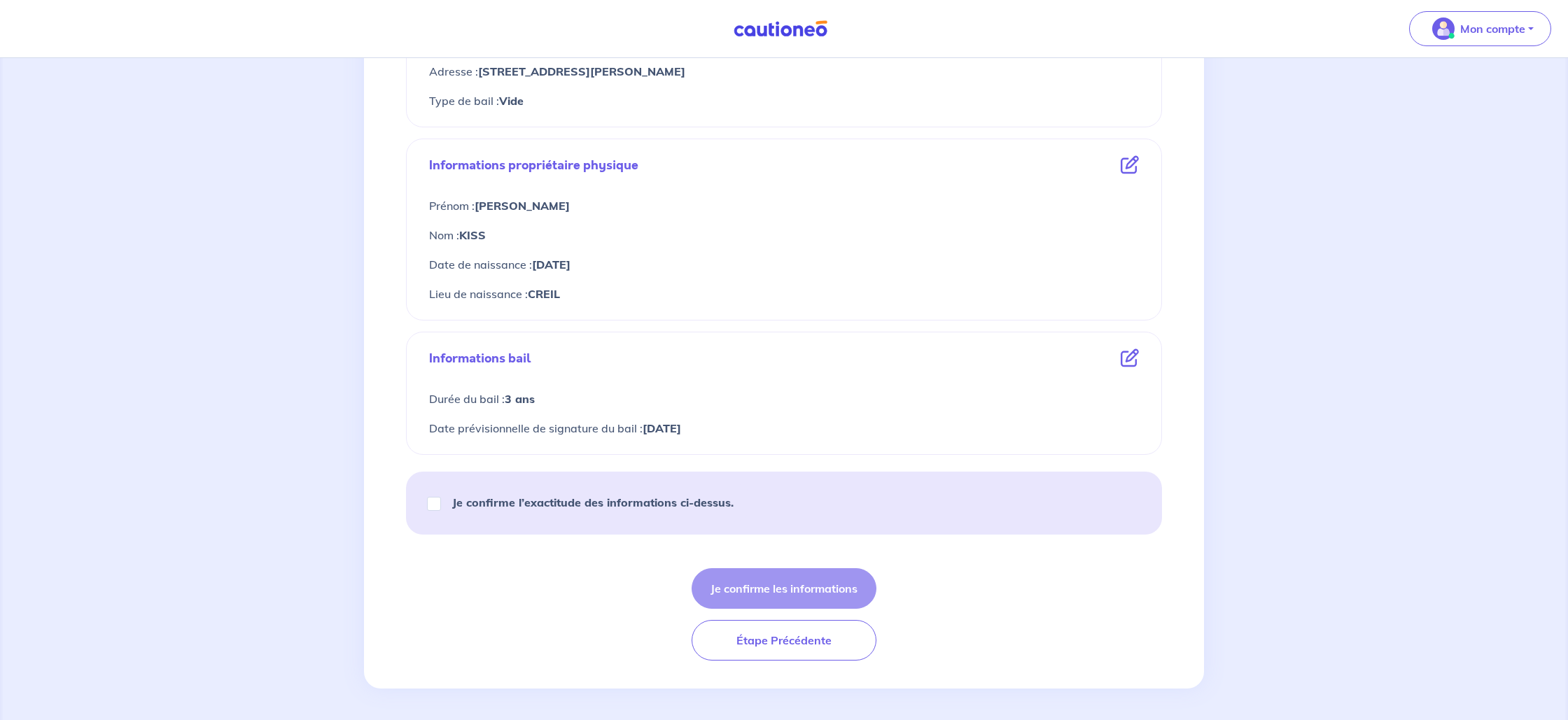
scroll to position [422, 0]
drag, startPoint x: 436, startPoint y: 501, endPoint x: 445, endPoint y: 504, distance: 9.5
click at [436, 501] on input "Je confirme l’exactitude des informations ci-dessus." at bounding box center [433, 503] width 14 height 14
checkbox input "true"
click at [736, 576] on button "Je confirme les informations" at bounding box center [783, 588] width 184 height 41
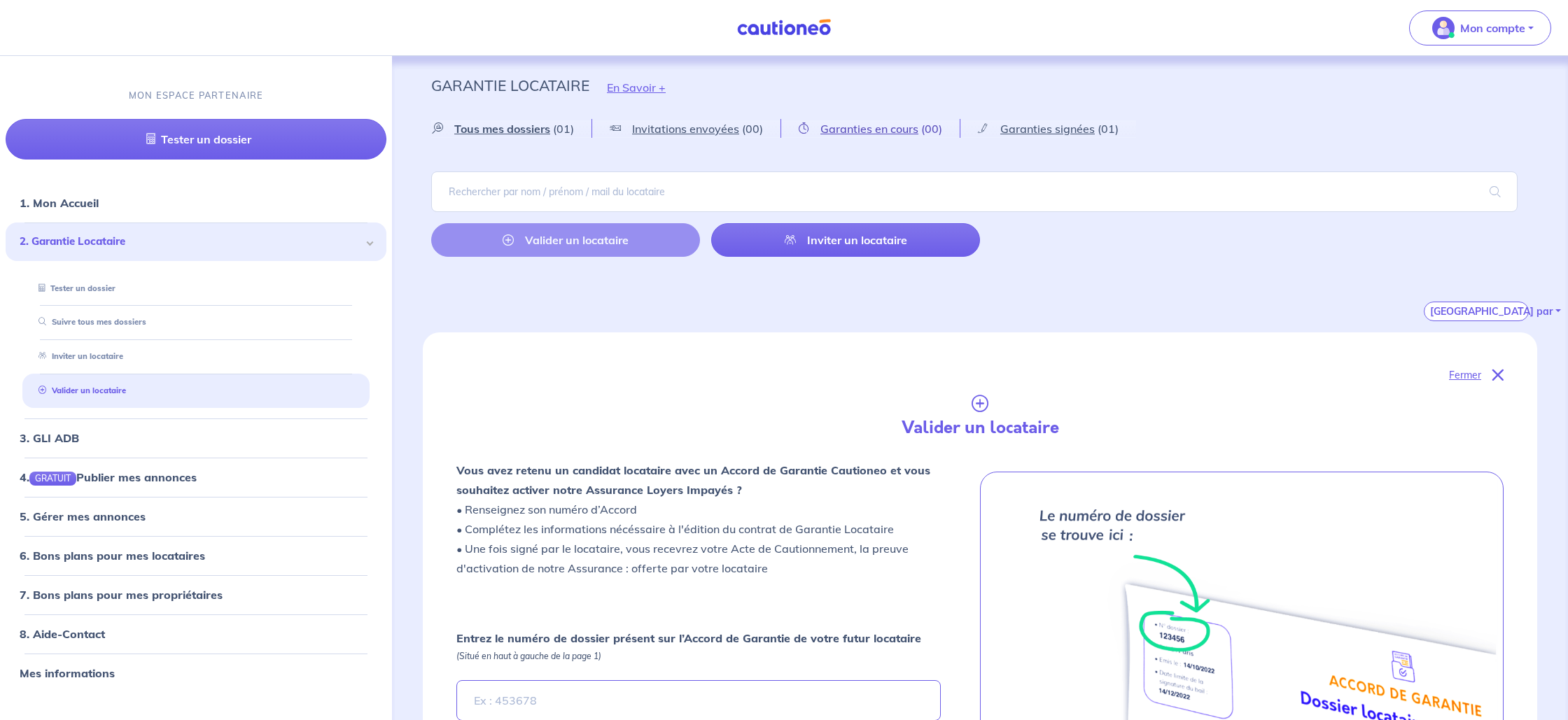
click at [918, 124] on link "Garanties en cours (00)" at bounding box center [871, 129] width 179 height 18
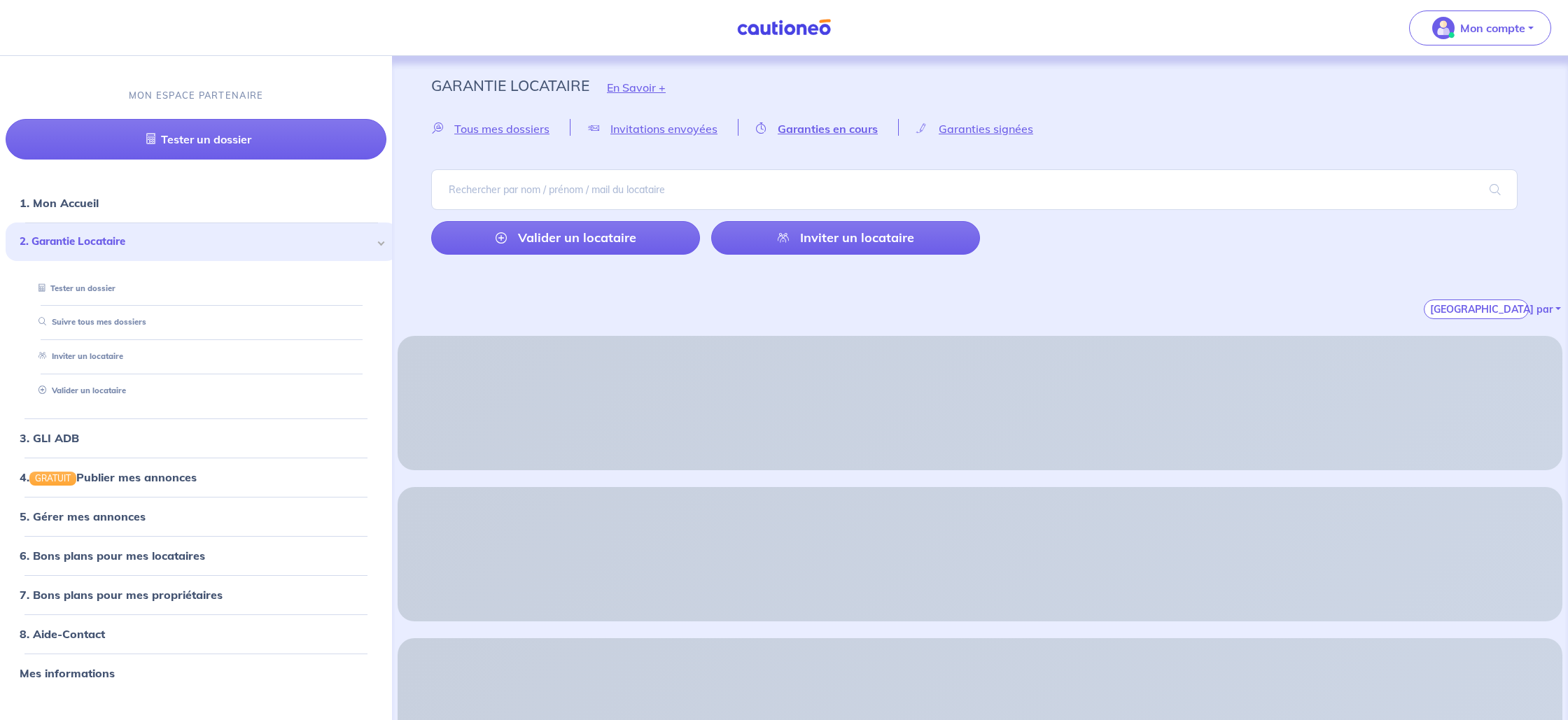
click at [858, 134] on span "Garanties en cours" at bounding box center [827, 128] width 100 height 14
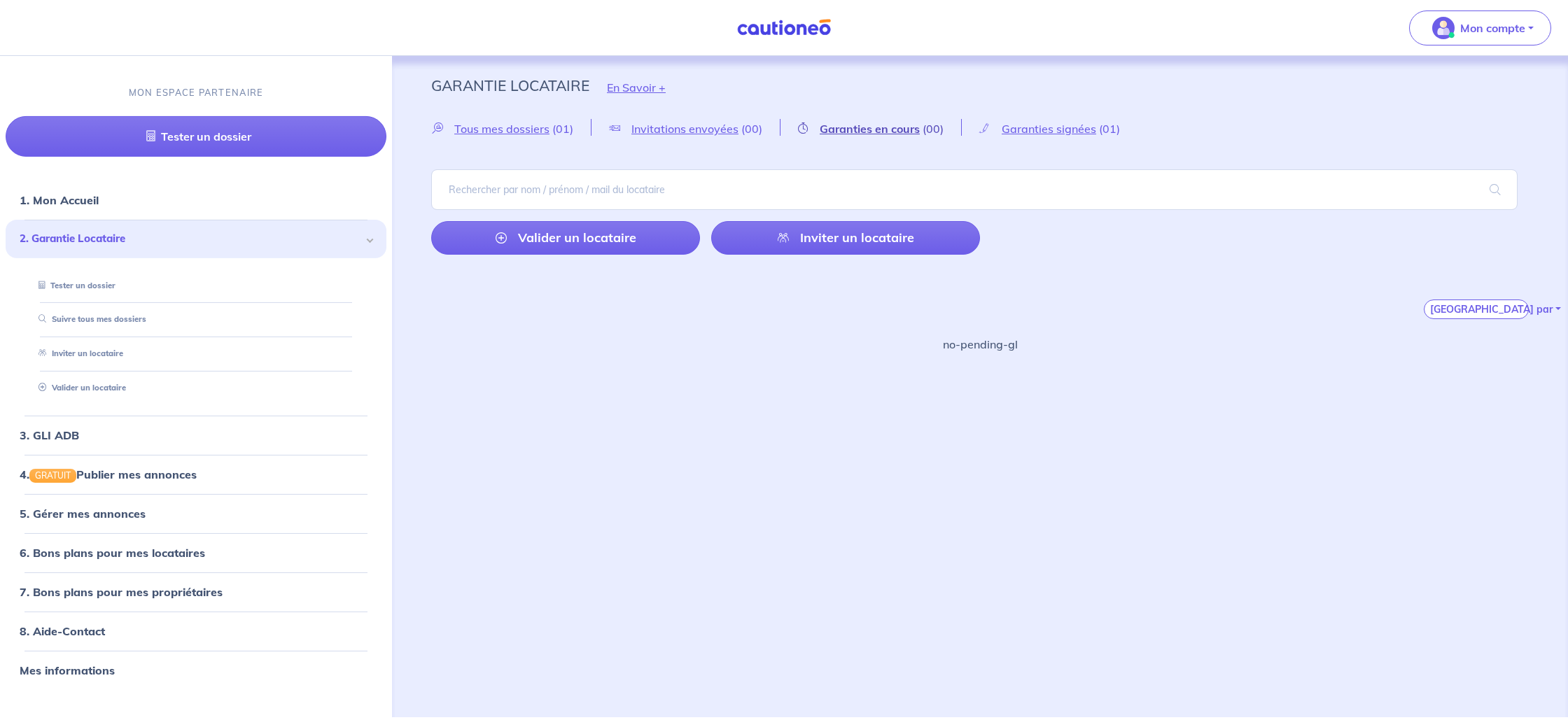
click at [872, 123] on span "Garanties en cours" at bounding box center [869, 128] width 100 height 14
click at [1013, 126] on span "Garanties signées" at bounding box center [986, 128] width 94 height 14
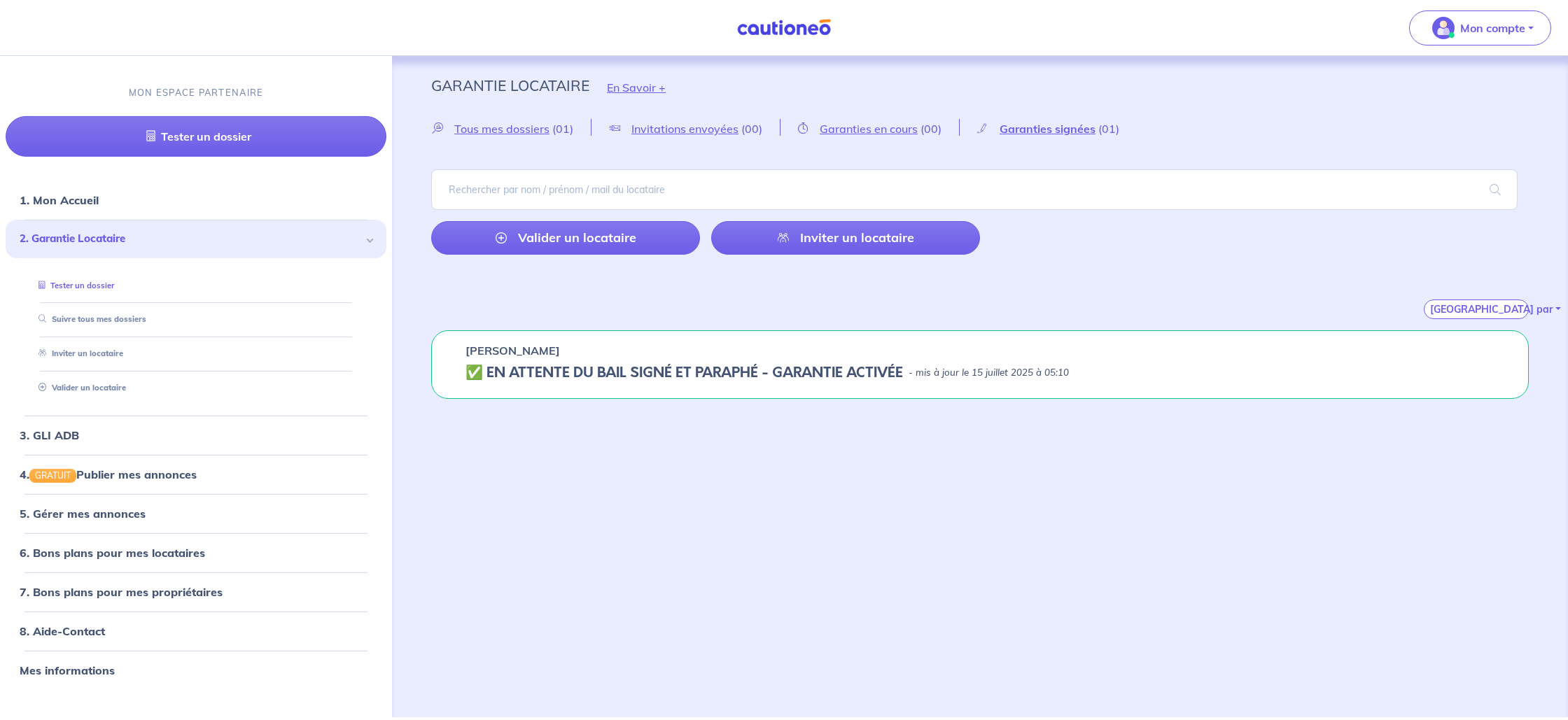
click at [114, 290] on link "Tester un dossier" at bounding box center [74, 285] width 81 height 10
click at [764, 24] on img at bounding box center [784, 27] width 105 height 17
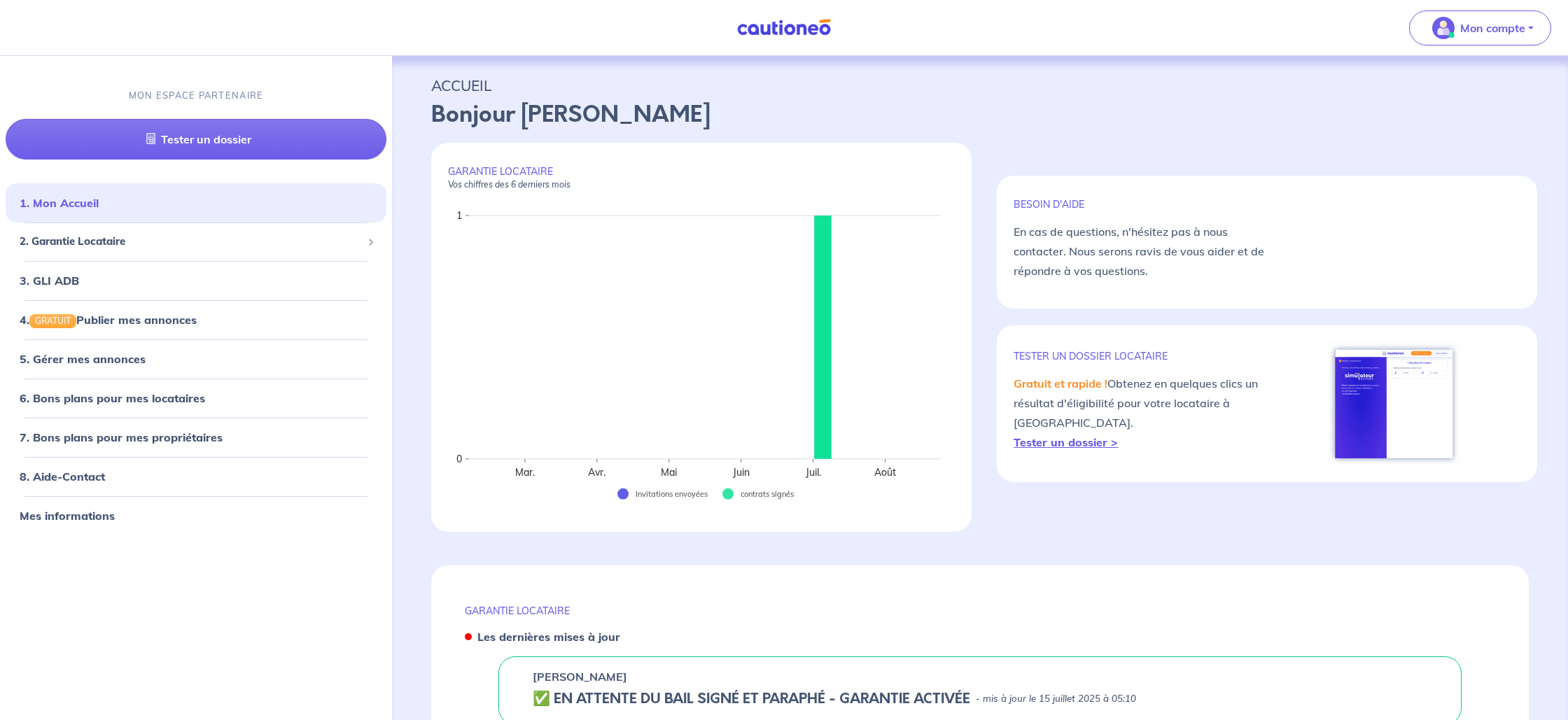
scroll to position [122, 0]
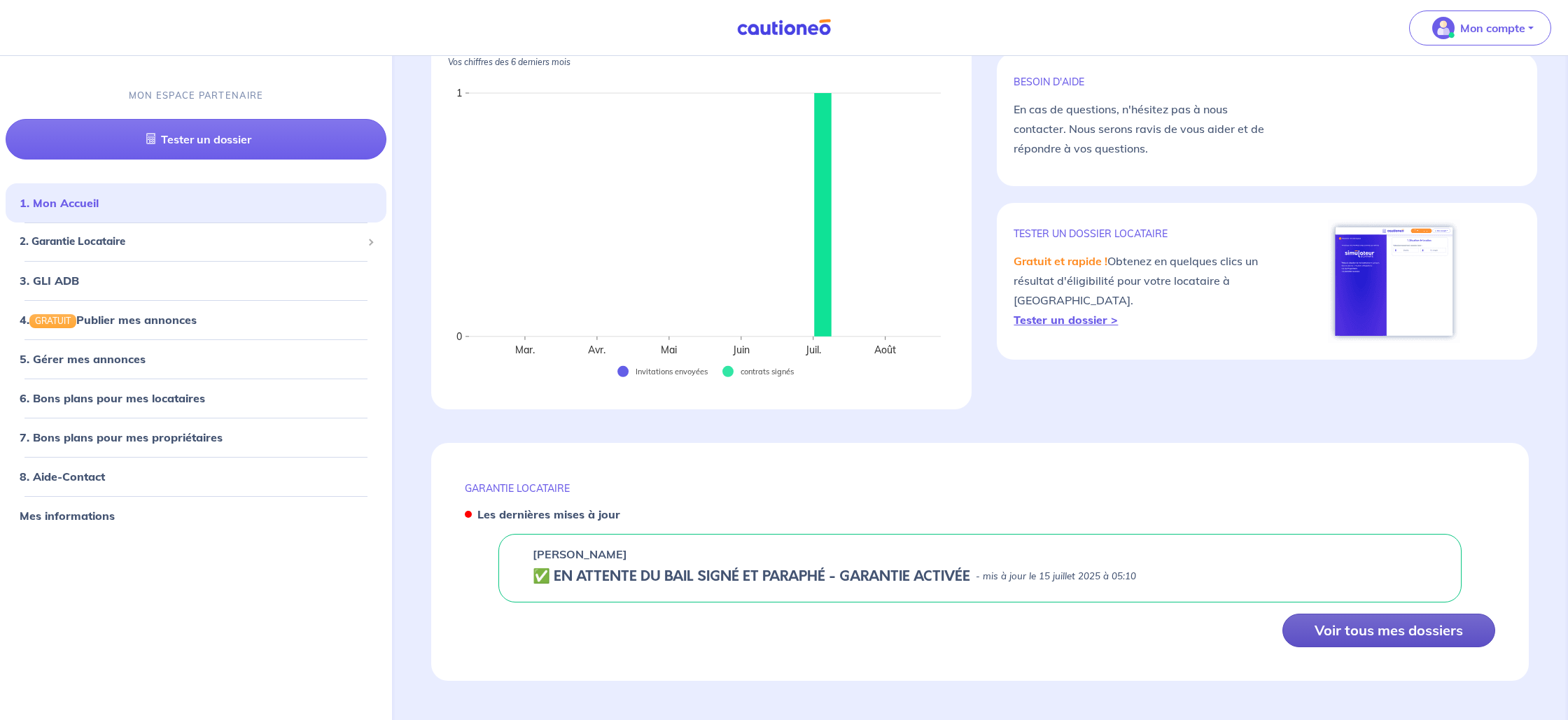
click at [1397, 629] on button "Voir tous mes dossiers" at bounding box center [1389, 630] width 213 height 34
